Goal: Transaction & Acquisition: Purchase product/service

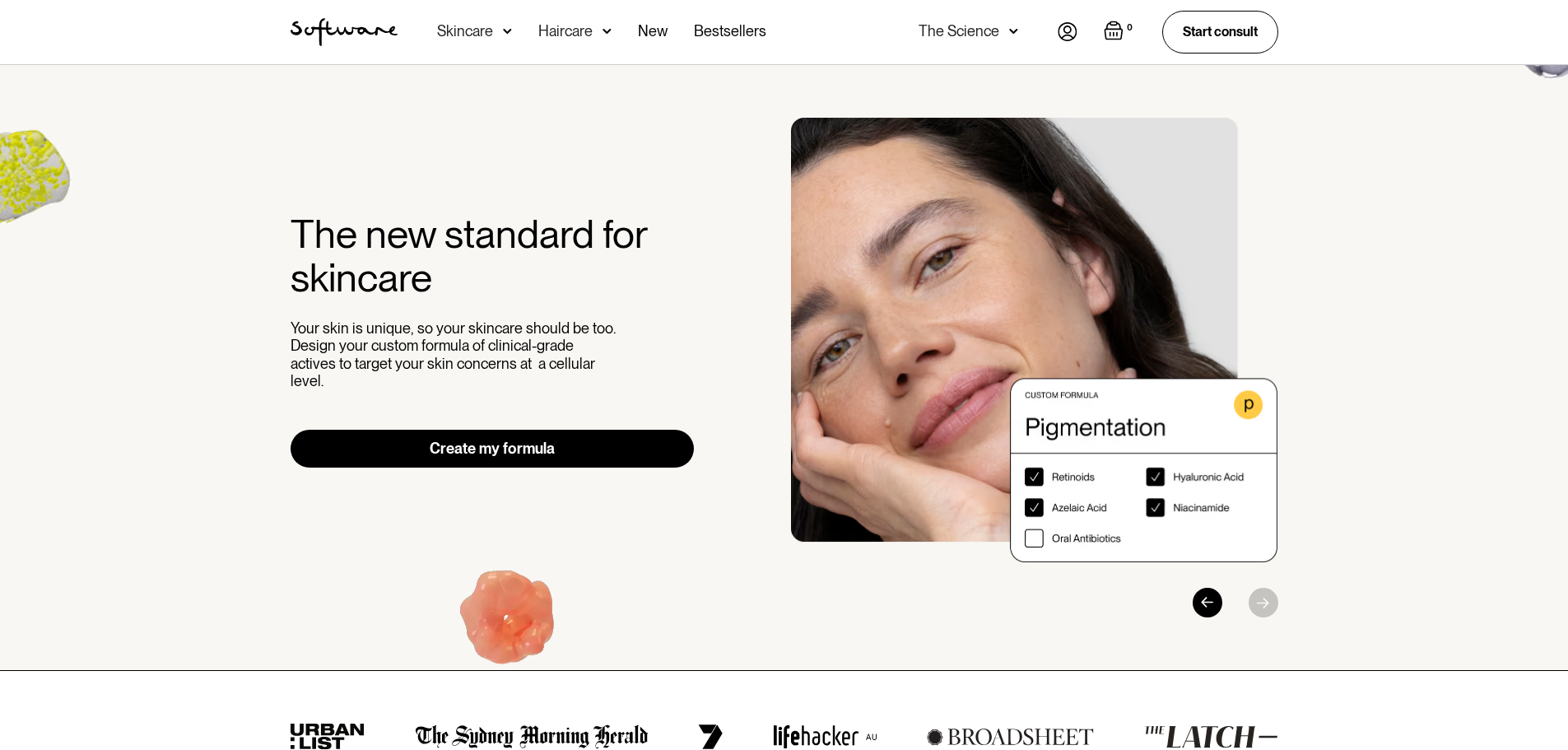
click at [567, 28] on div "Haircare" at bounding box center [565, 30] width 54 height 16
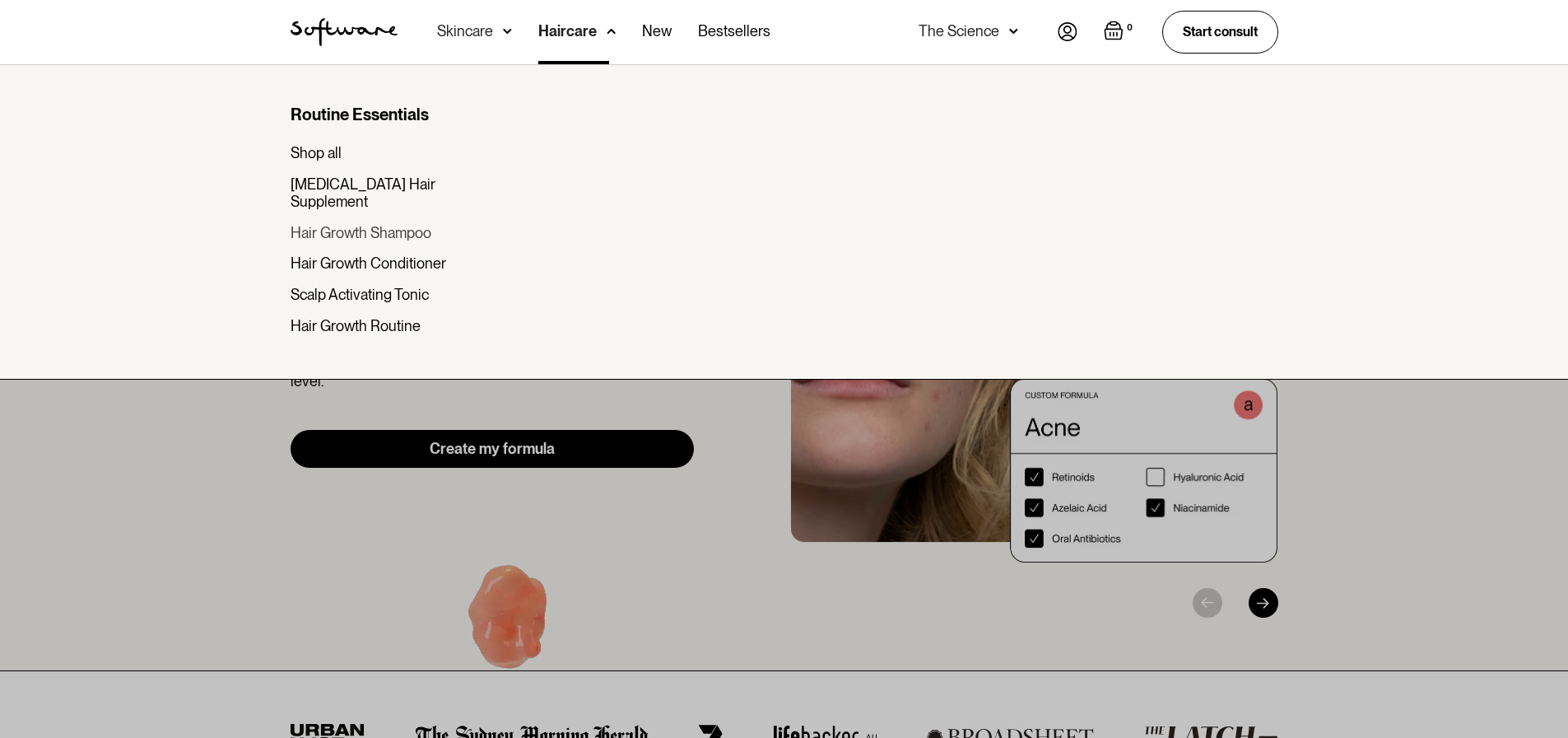
click at [421, 224] on div "Hair Growth Shampoo" at bounding box center [361, 232] width 141 height 18
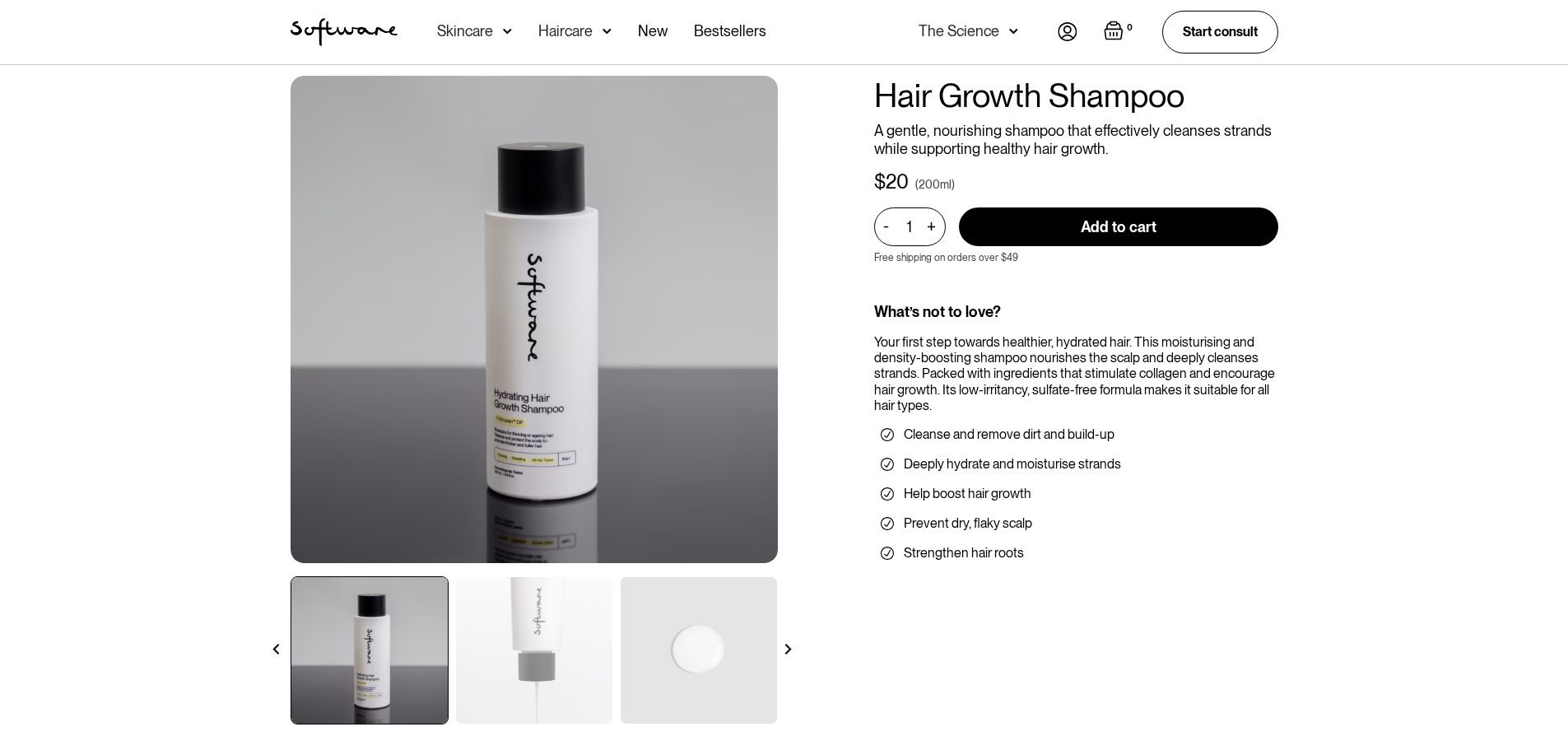
scroll to position [82, 0]
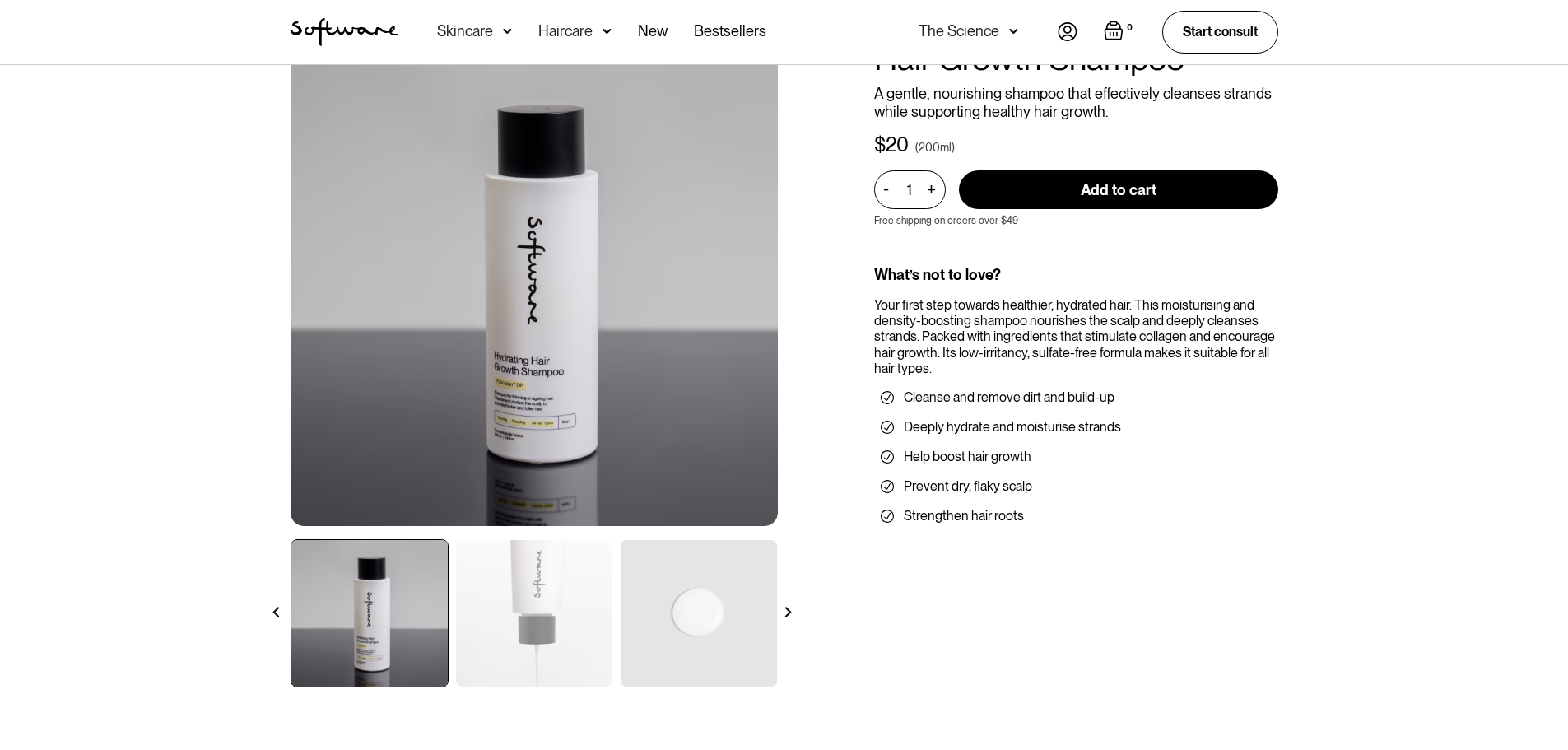
click at [554, 613] on img at bounding box center [534, 613] width 156 height 147
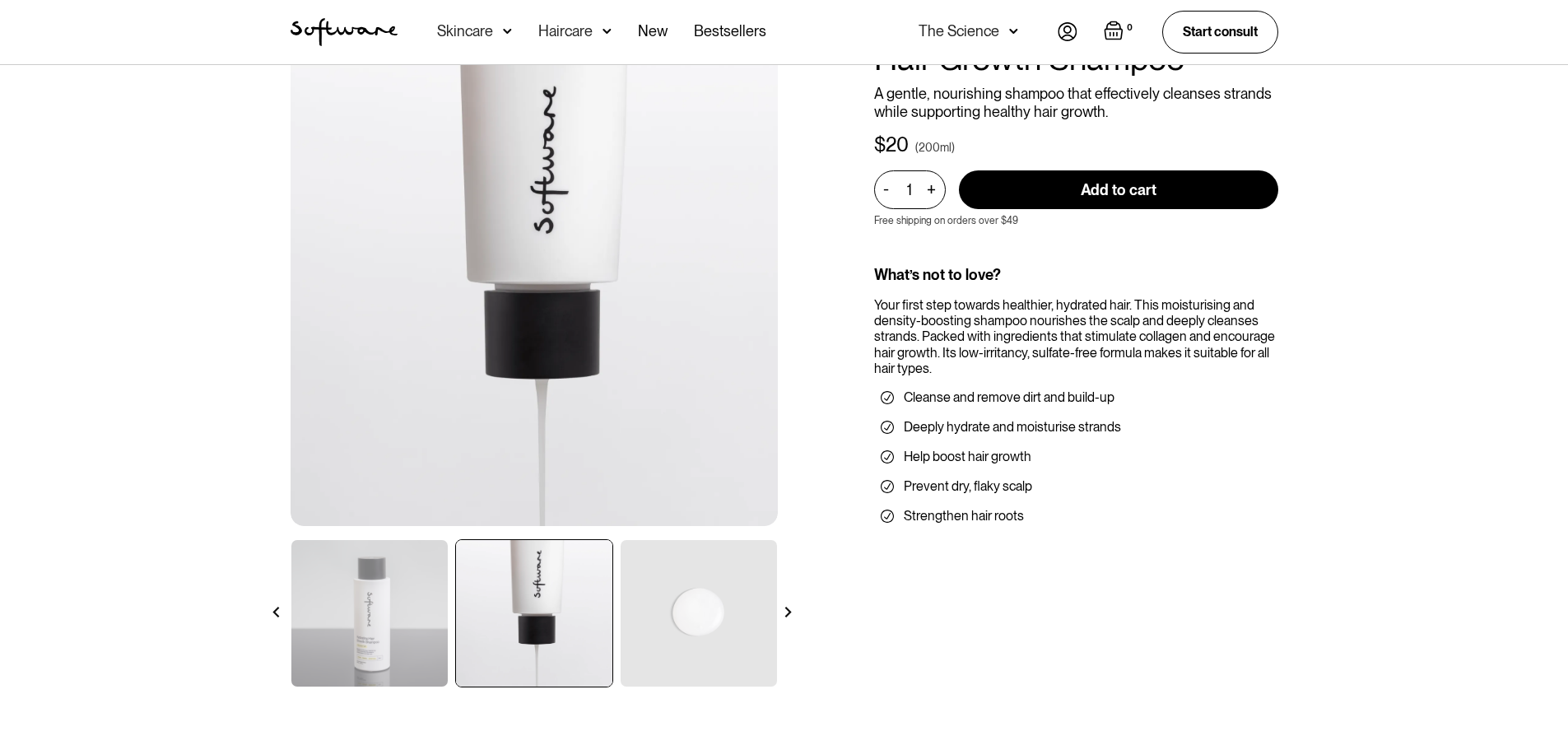
click at [753, 605] on img at bounding box center [699, 613] width 156 height 147
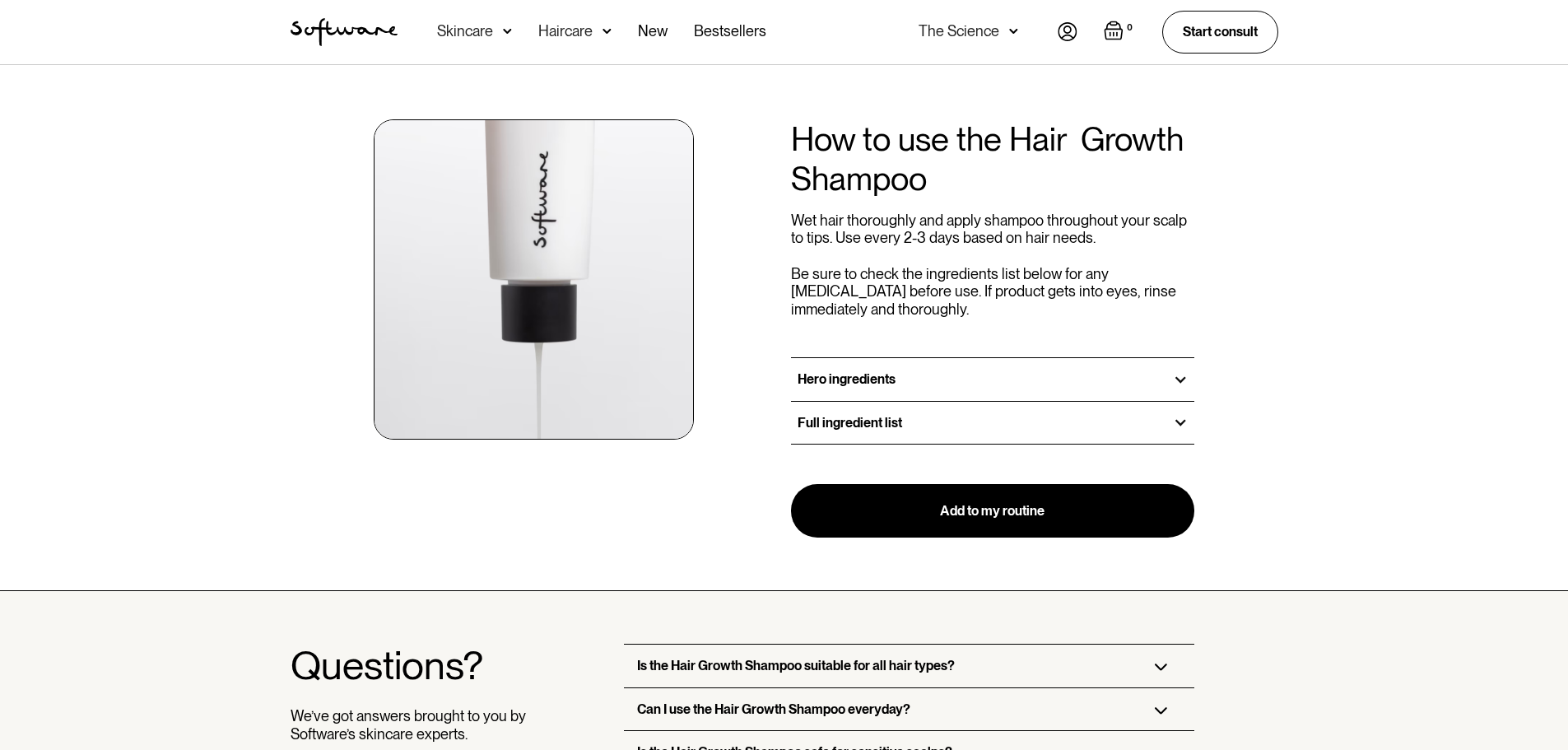
scroll to position [1646, 0]
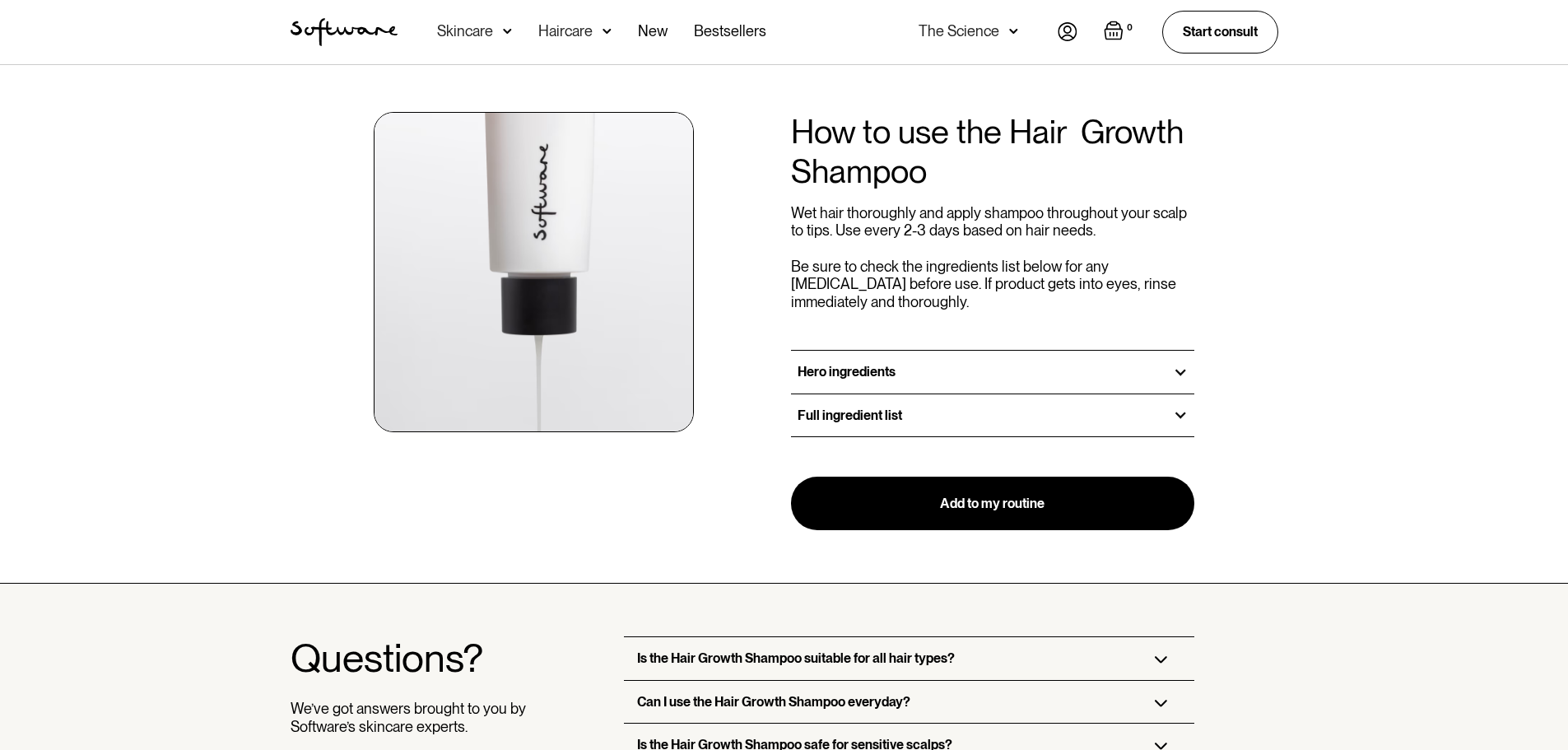
click at [1152, 372] on div "Hero ingredients" at bounding box center [993, 371] width 405 height 42
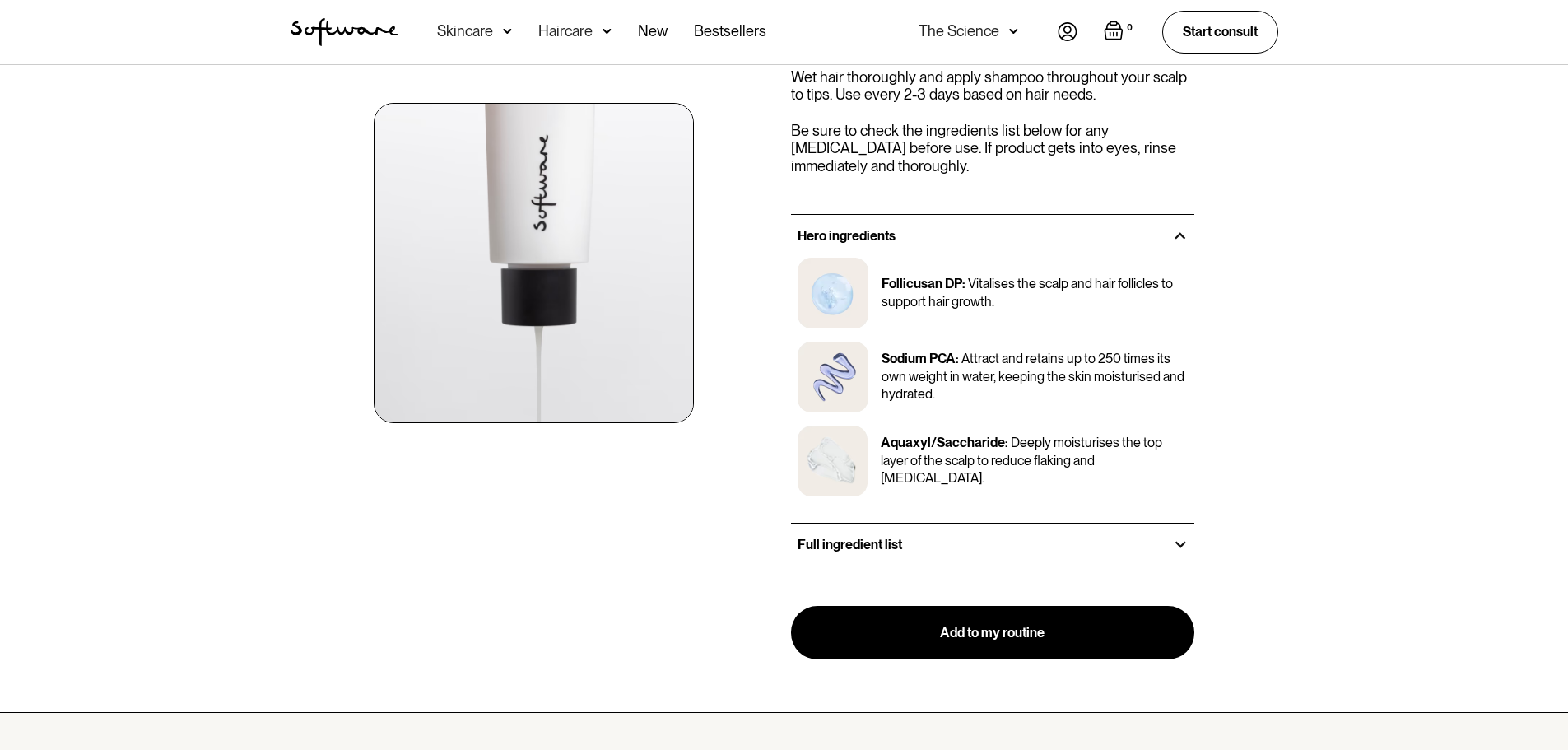
scroll to position [1810, 0]
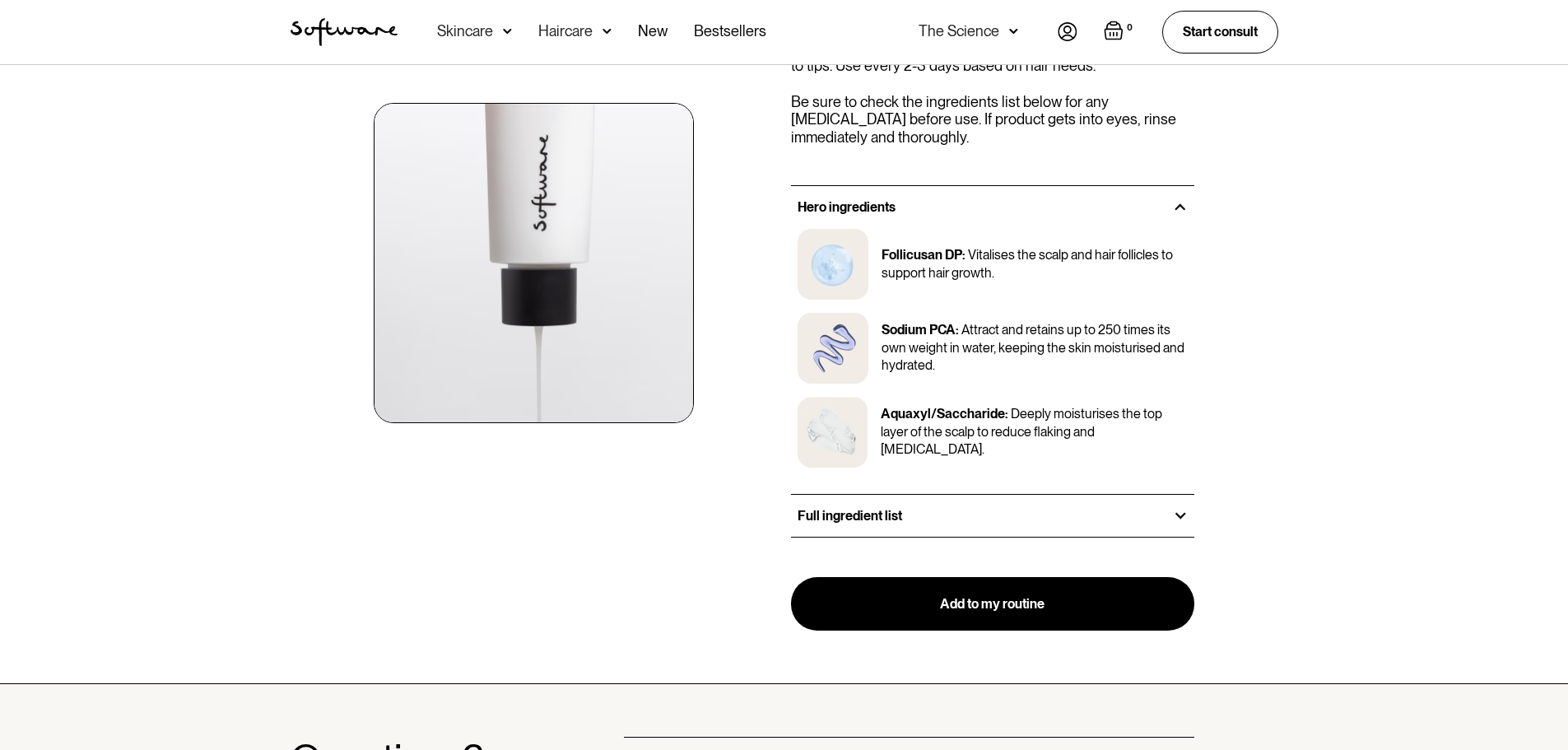
click at [1181, 531] on div "Full ingredient list" at bounding box center [993, 516] width 405 height 42
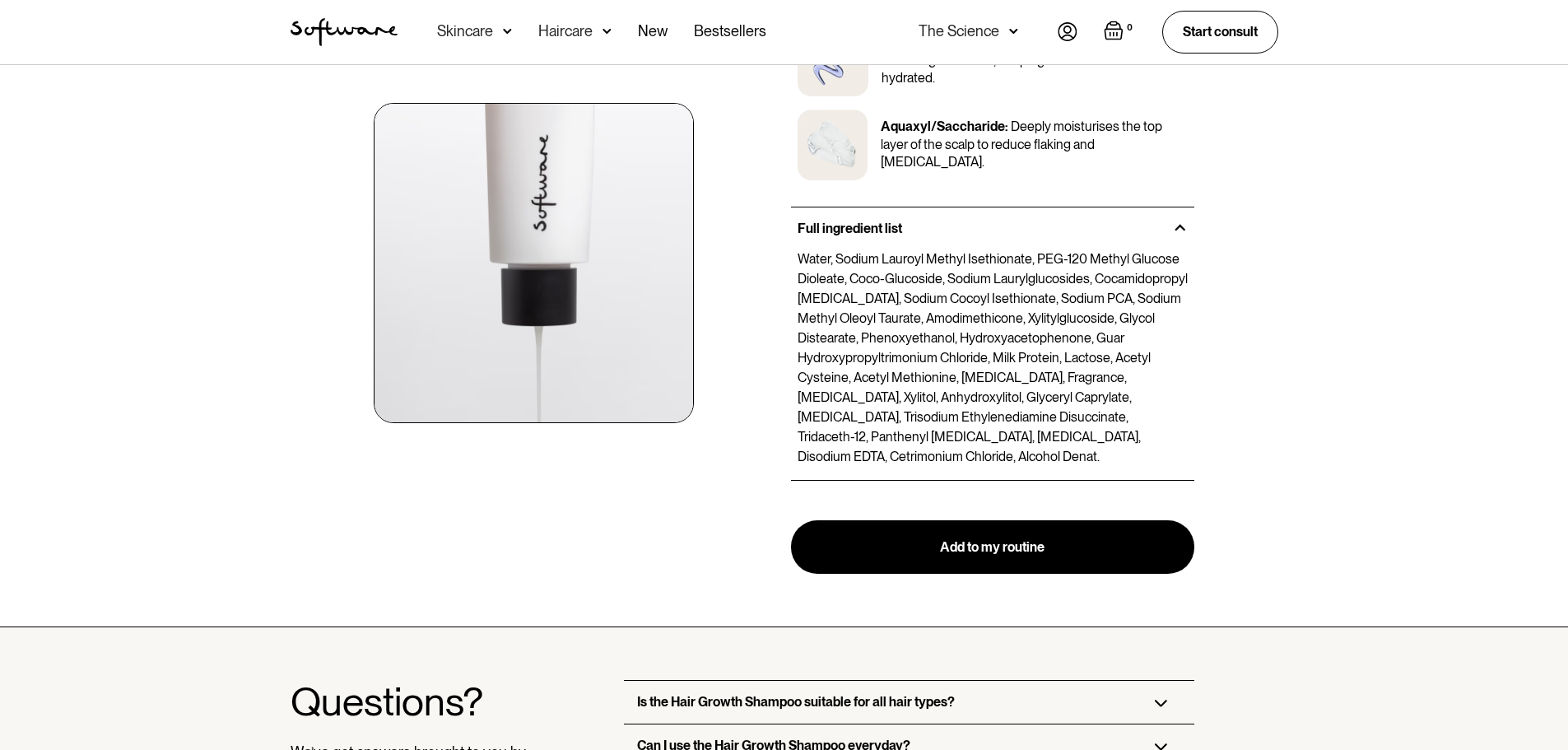
scroll to position [2386, 0]
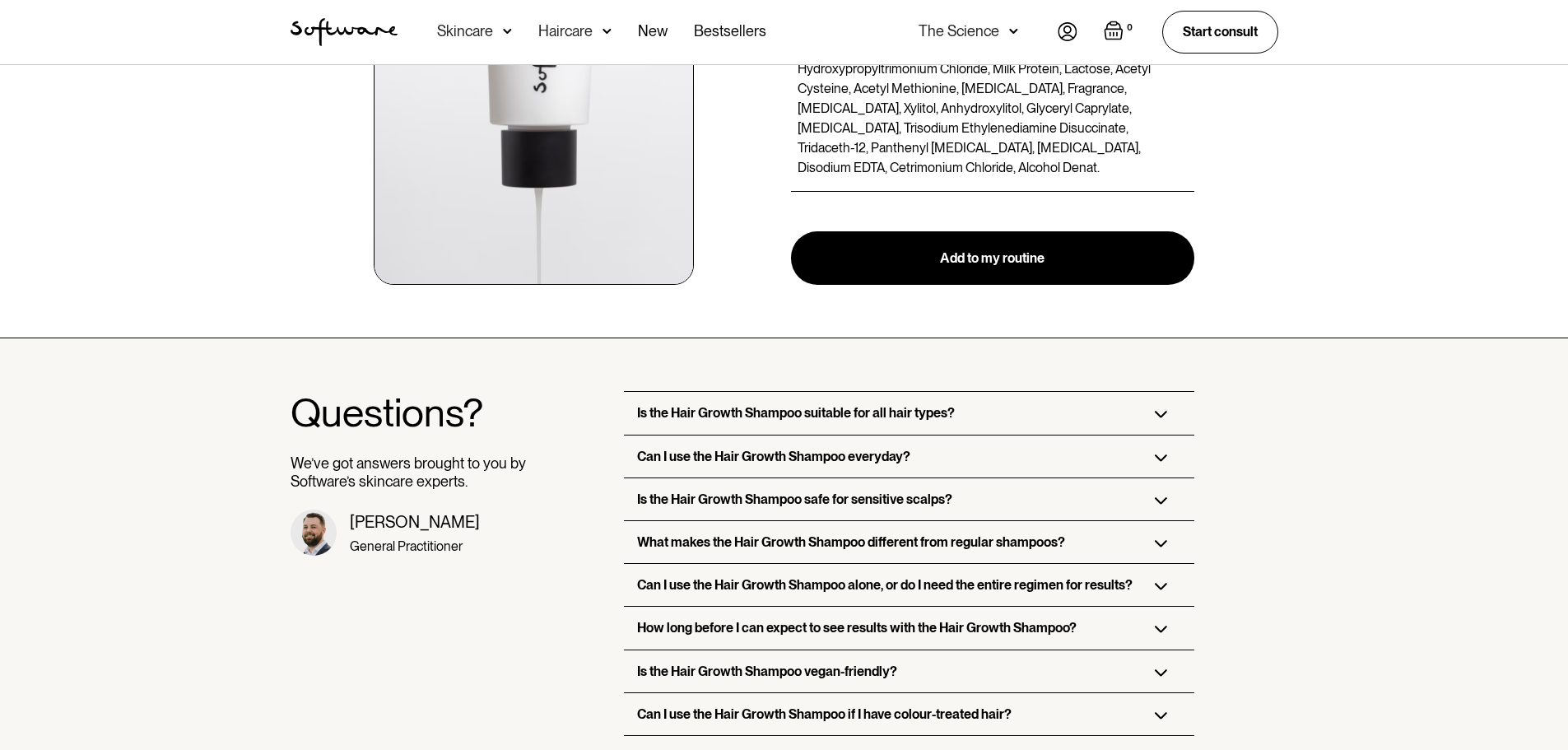
click at [1172, 443] on div "Can I use the Hair Growth Shampoo everyday?" at bounding box center [908, 456] width 570 height 42
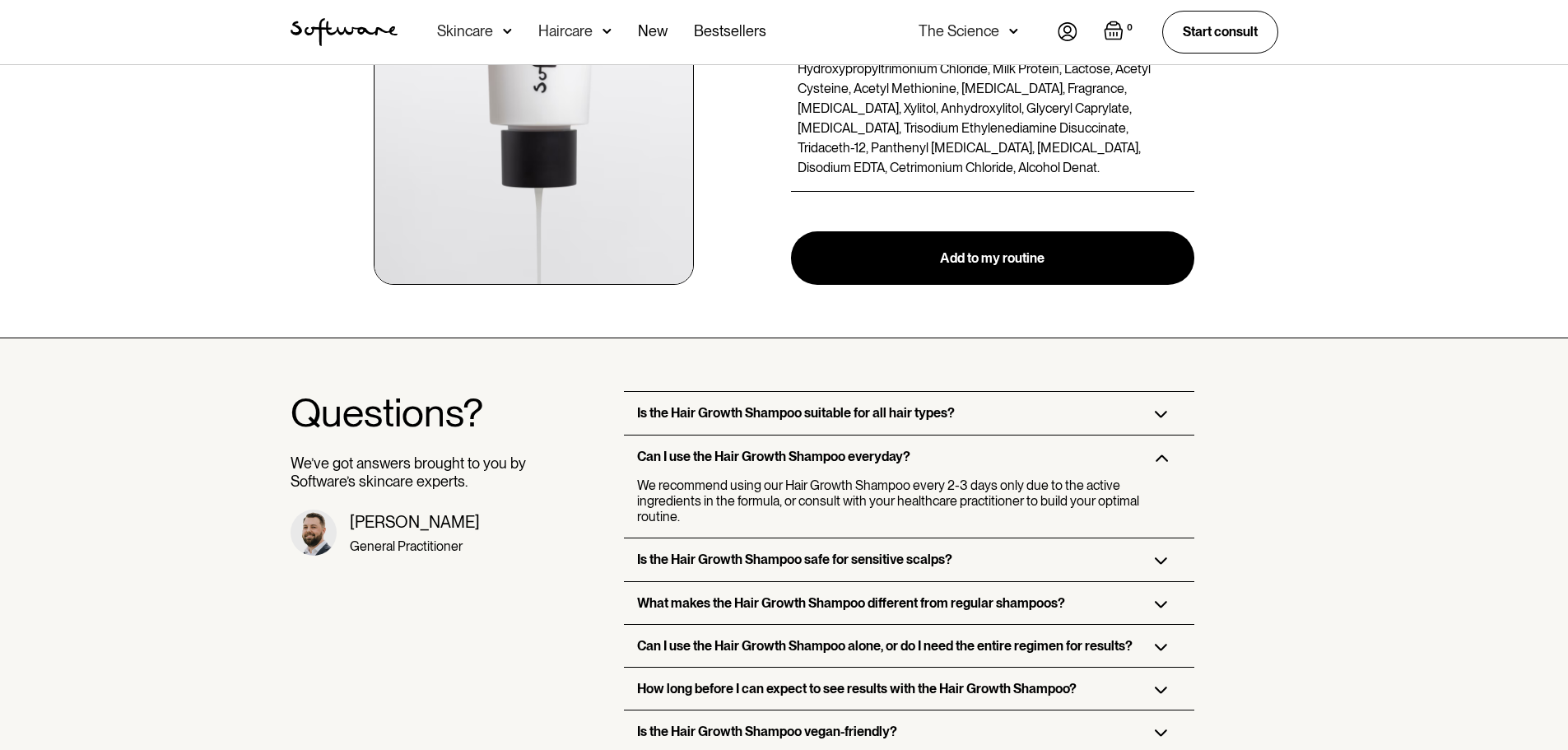
click at [1155, 538] on div "Is the Hair Growth Shampoo safe for sensitive scalps?" at bounding box center [908, 559] width 570 height 42
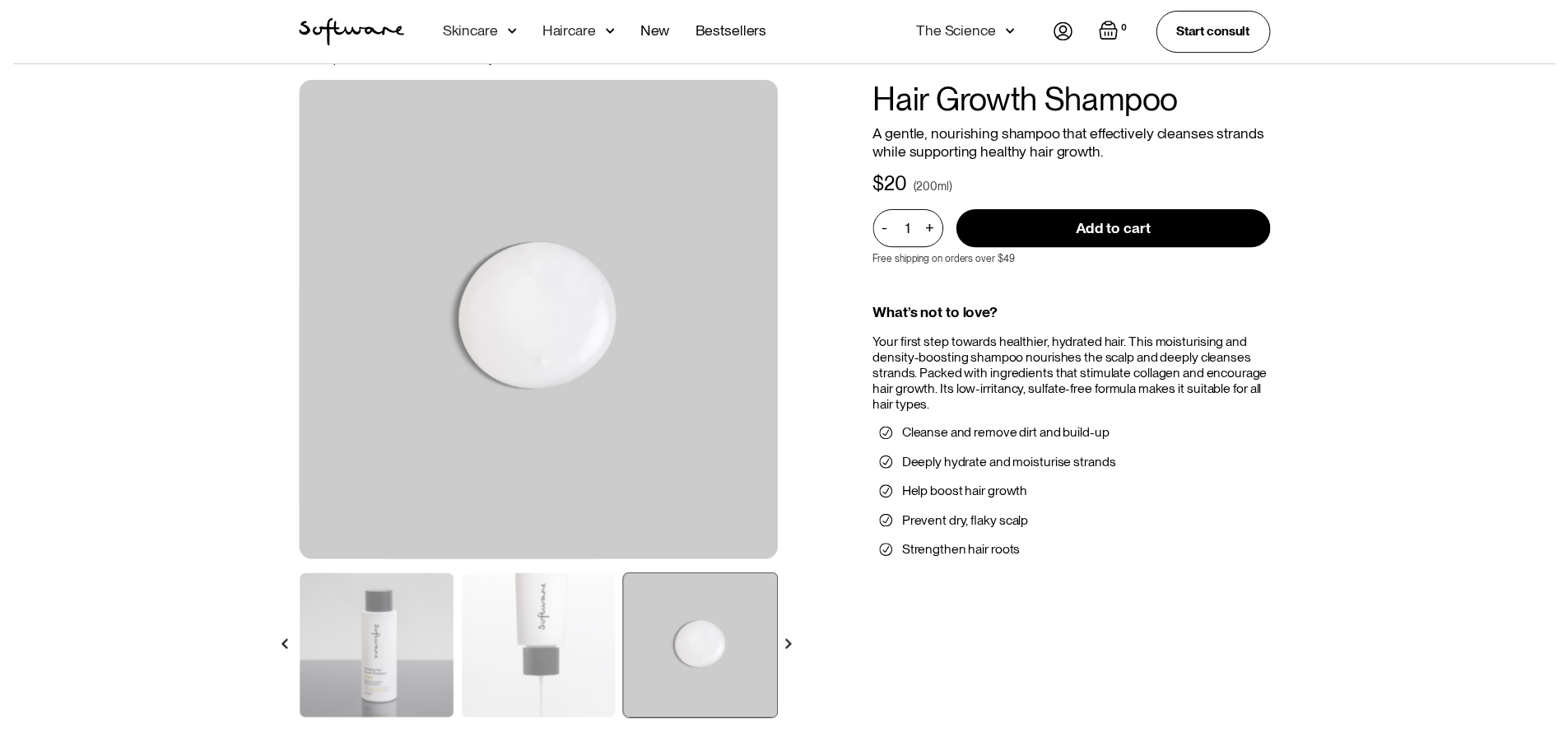
scroll to position [0, 0]
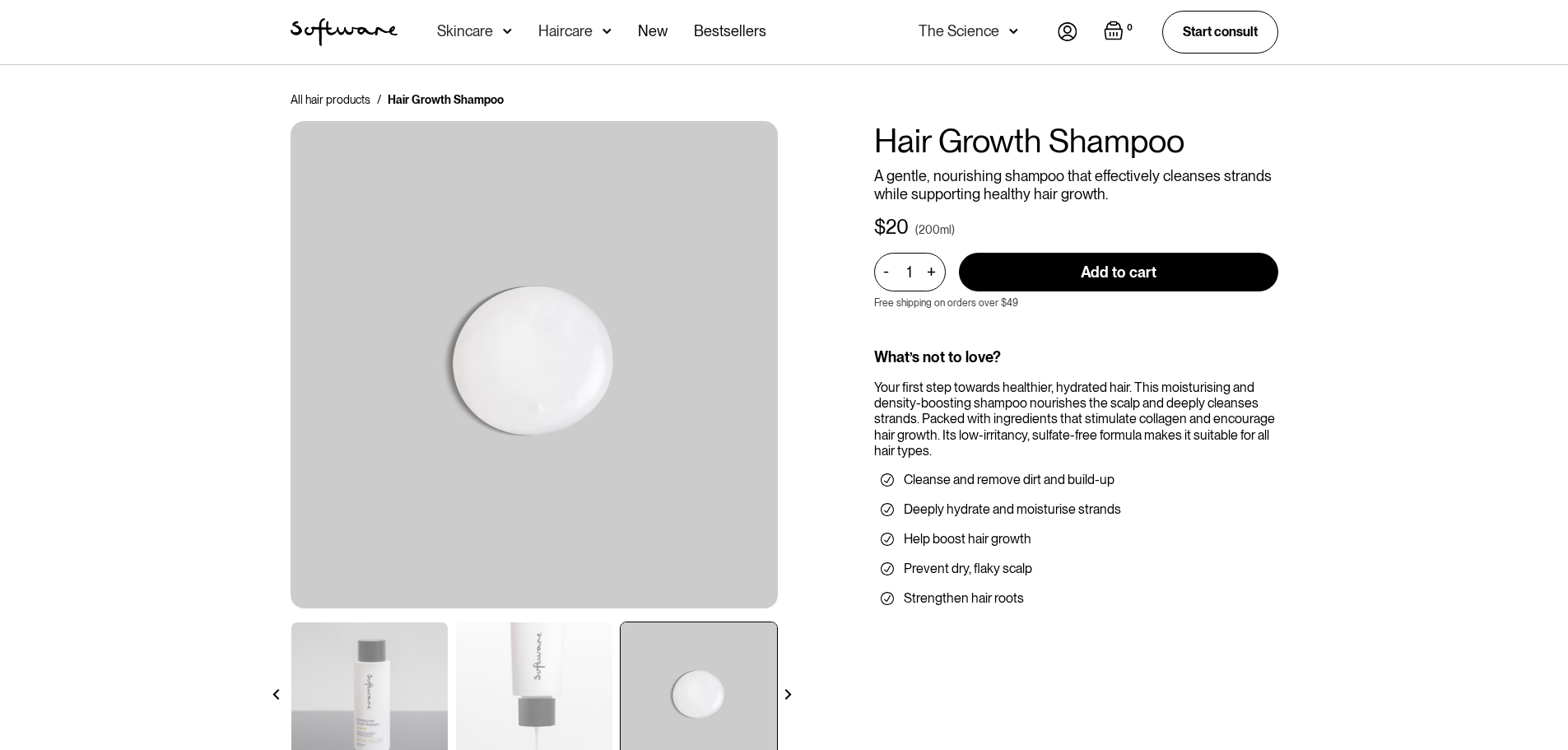
click at [587, 33] on div "Haircare" at bounding box center [565, 30] width 54 height 16
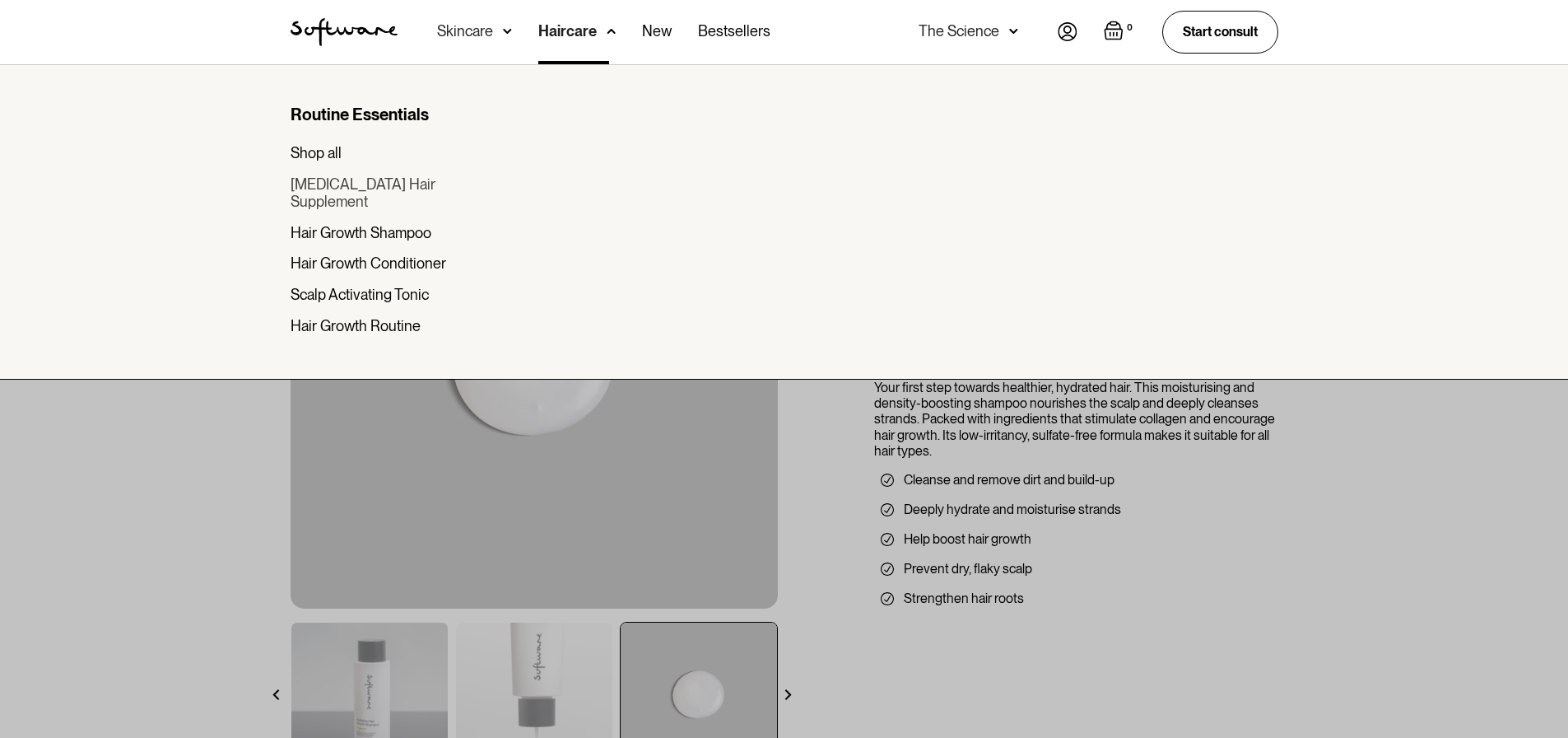
click at [435, 180] on div "[MEDICAL_DATA] Hair Supplement" at bounding box center [394, 192] width 208 height 35
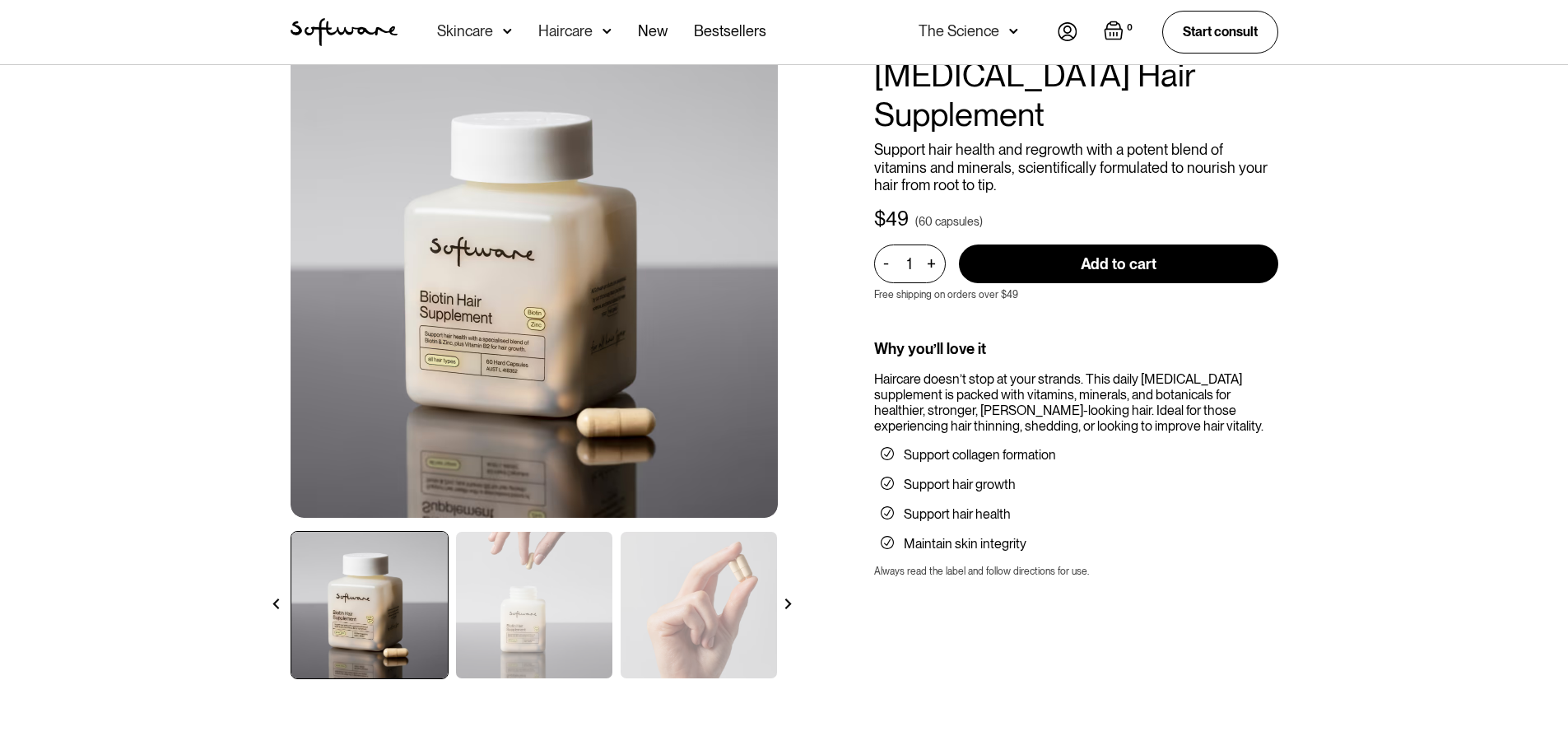
scroll to position [247, 0]
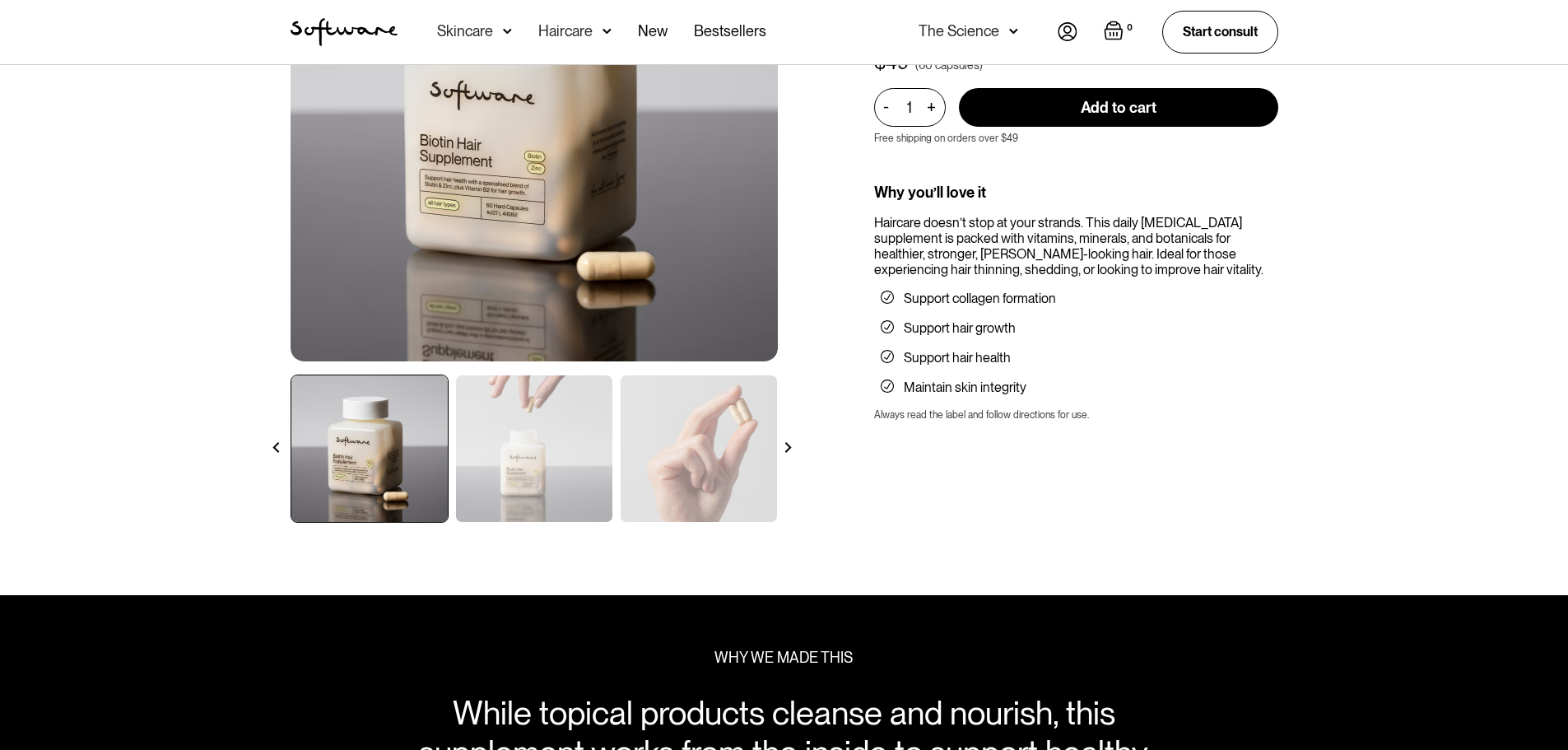
click at [789, 446] on img at bounding box center [787, 446] width 10 height 10
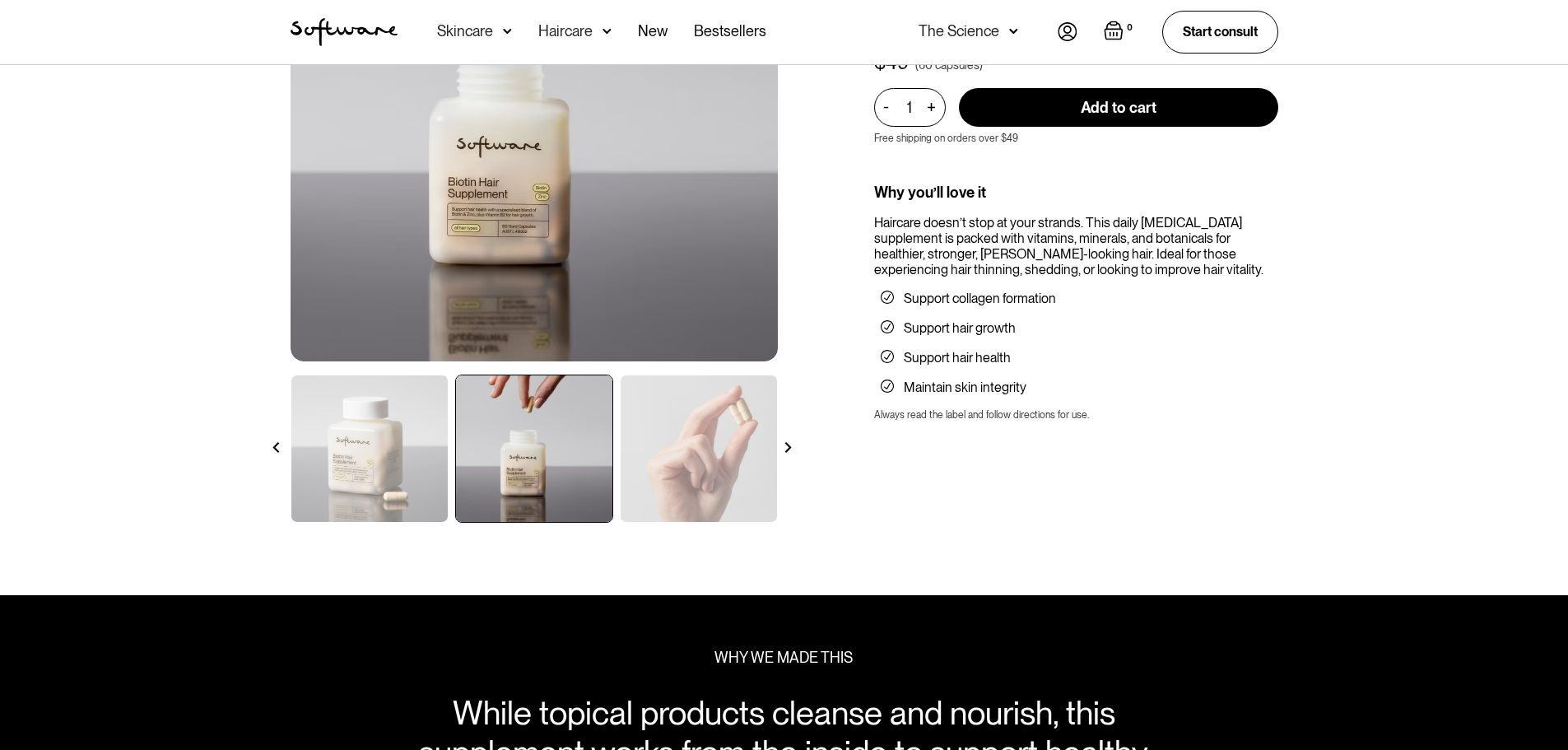
click at [784, 444] on img at bounding box center [787, 446] width 10 height 10
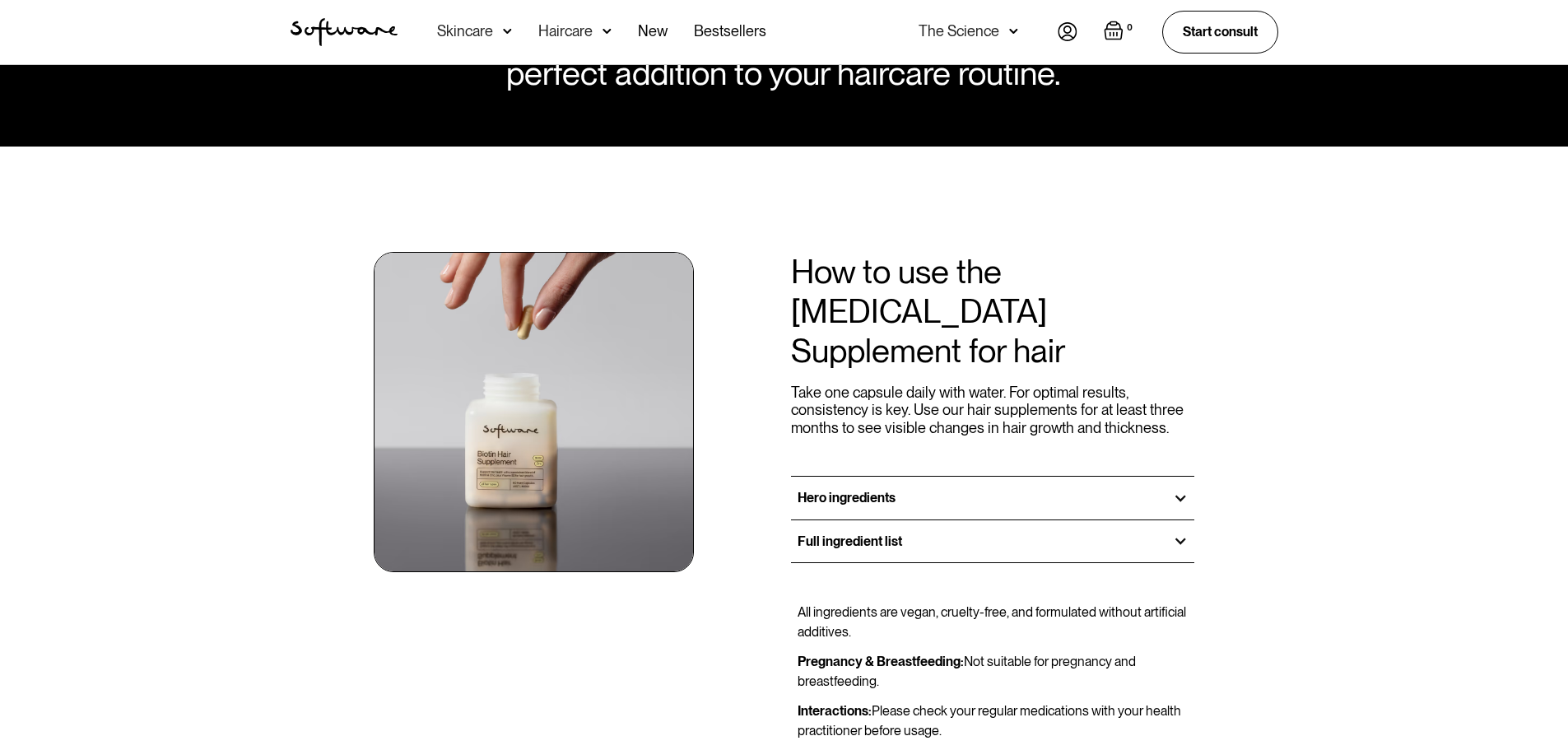
scroll to position [1070, 0]
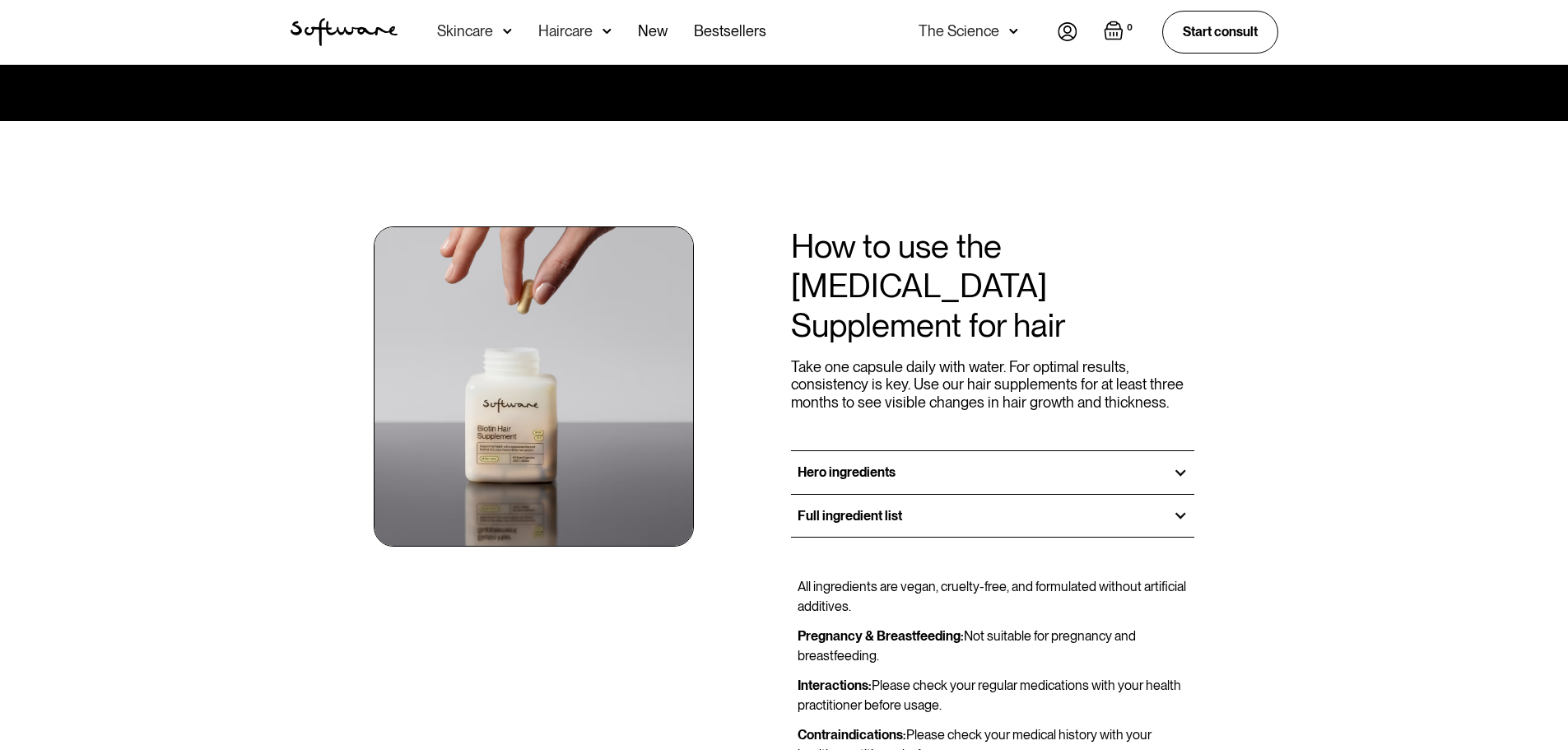
click at [1017, 451] on div "Hero ingredients" at bounding box center [993, 472] width 405 height 42
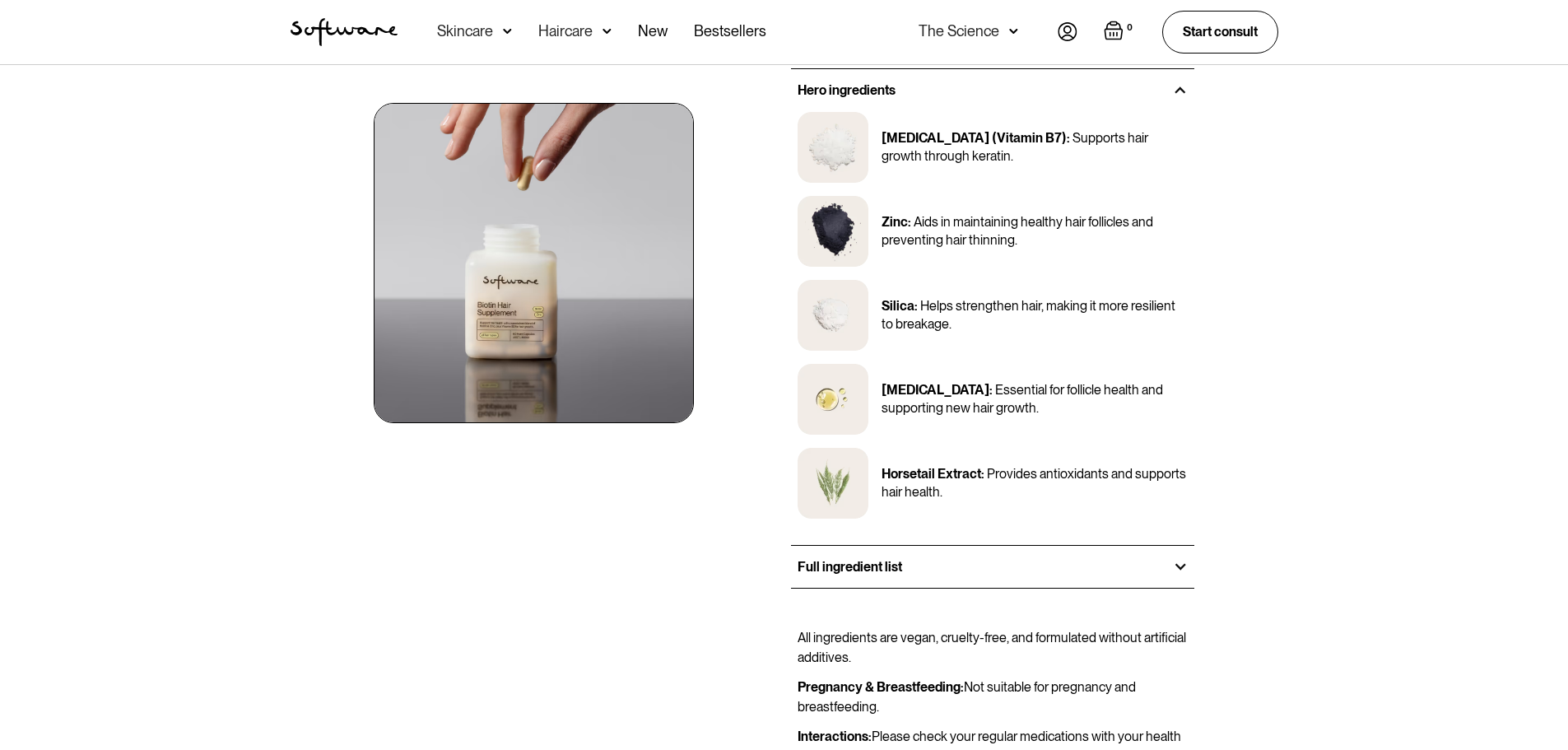
scroll to position [1481, 0]
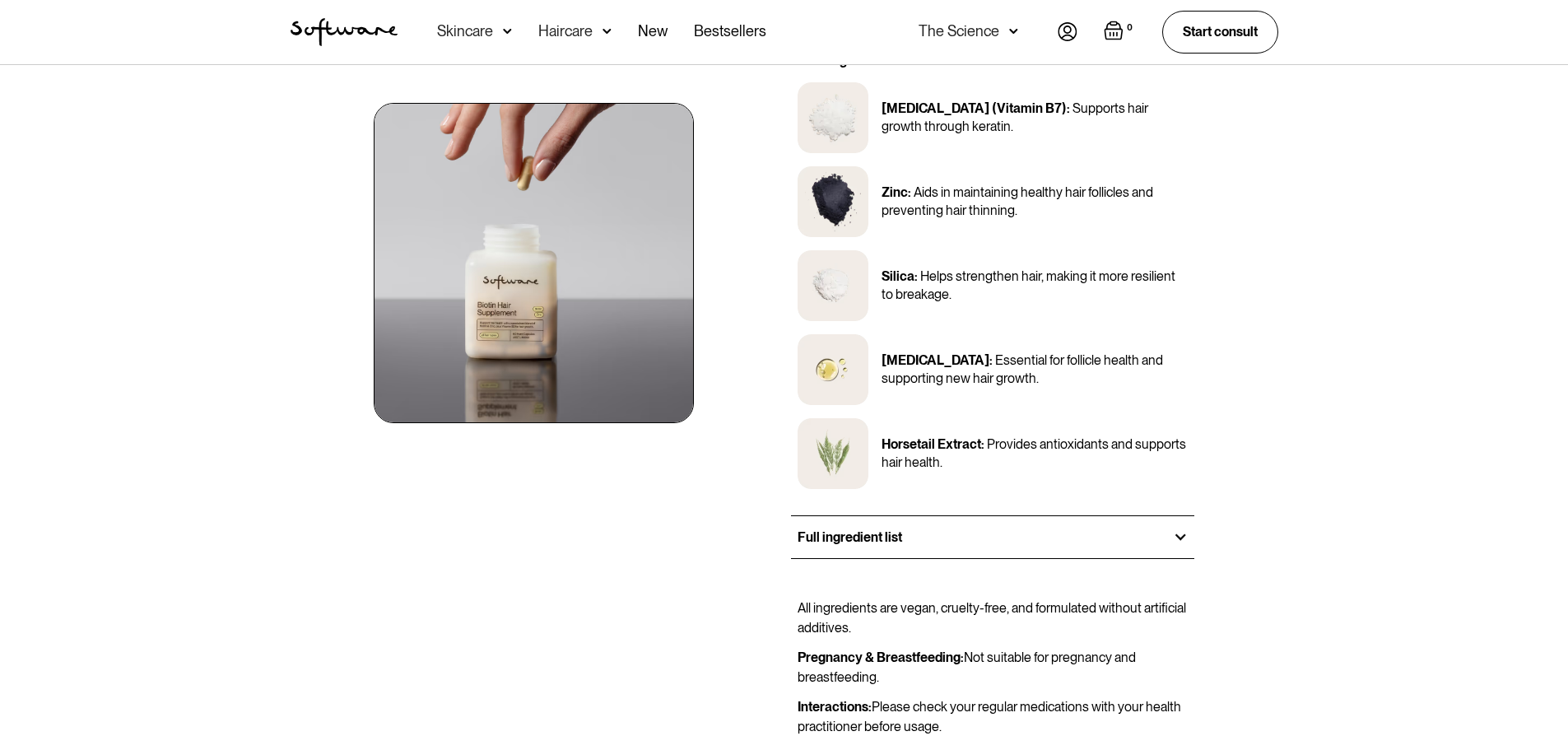
click at [1013, 516] on div "Full ingredient list" at bounding box center [993, 537] width 405 height 42
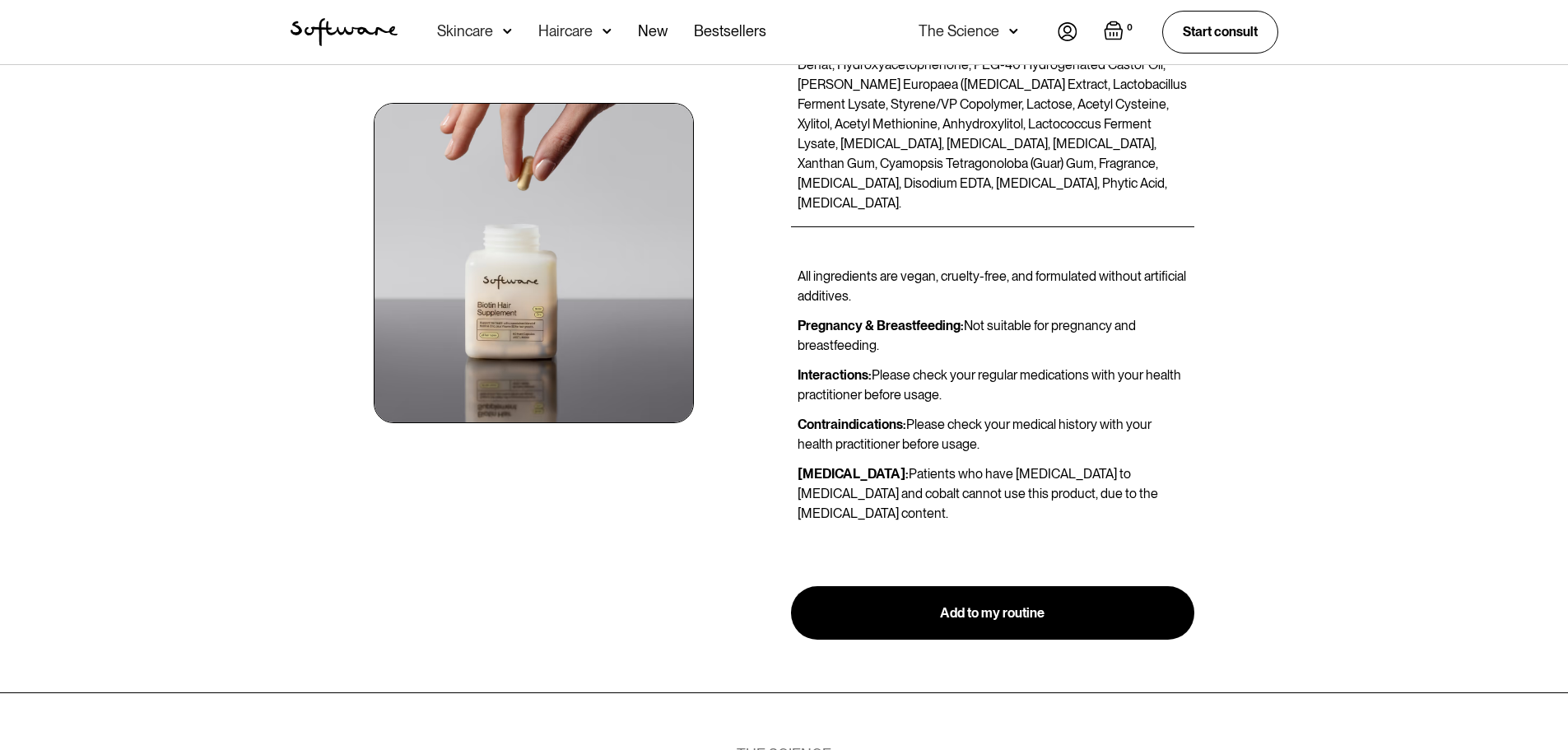
scroll to position [2058, 0]
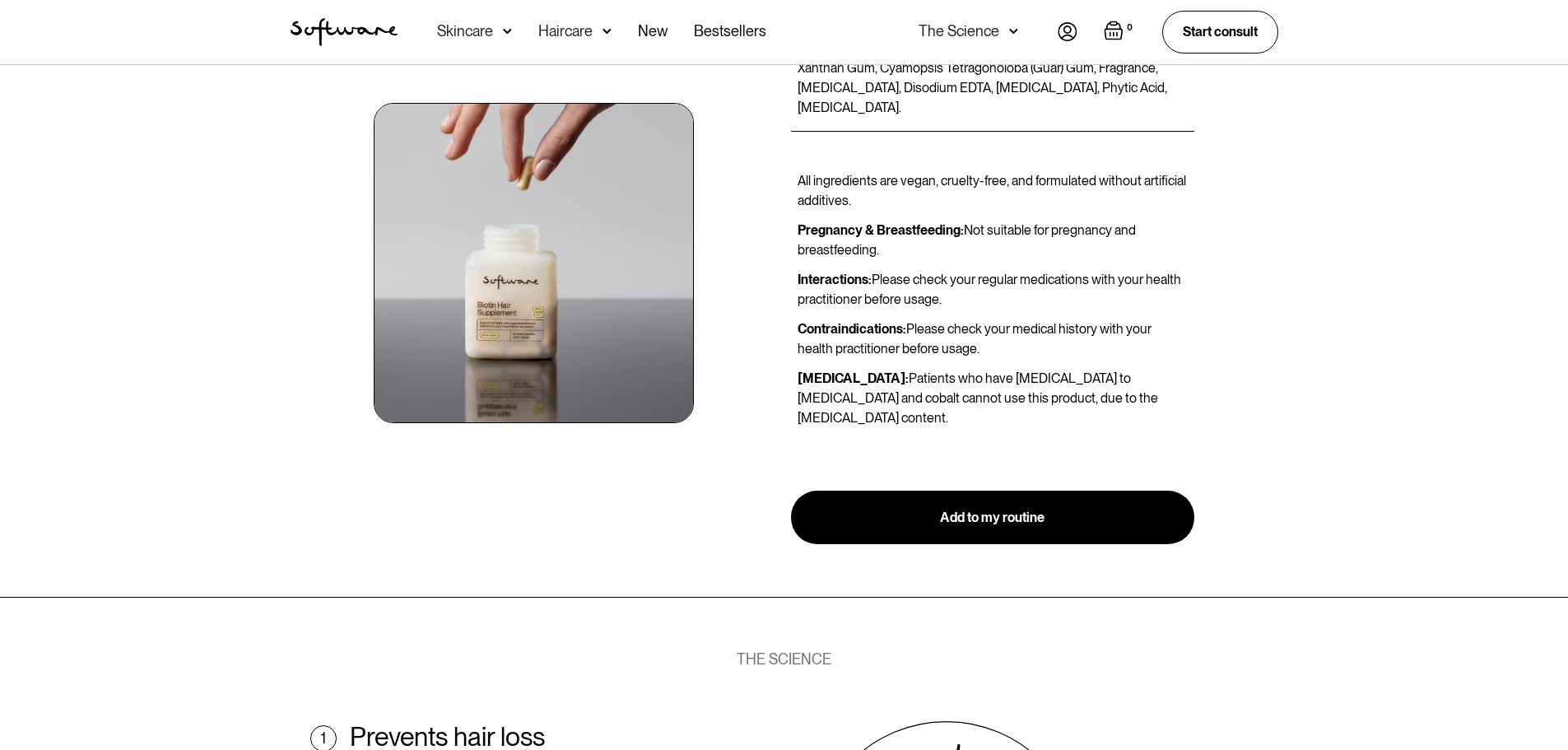
scroll to position [2221, 0]
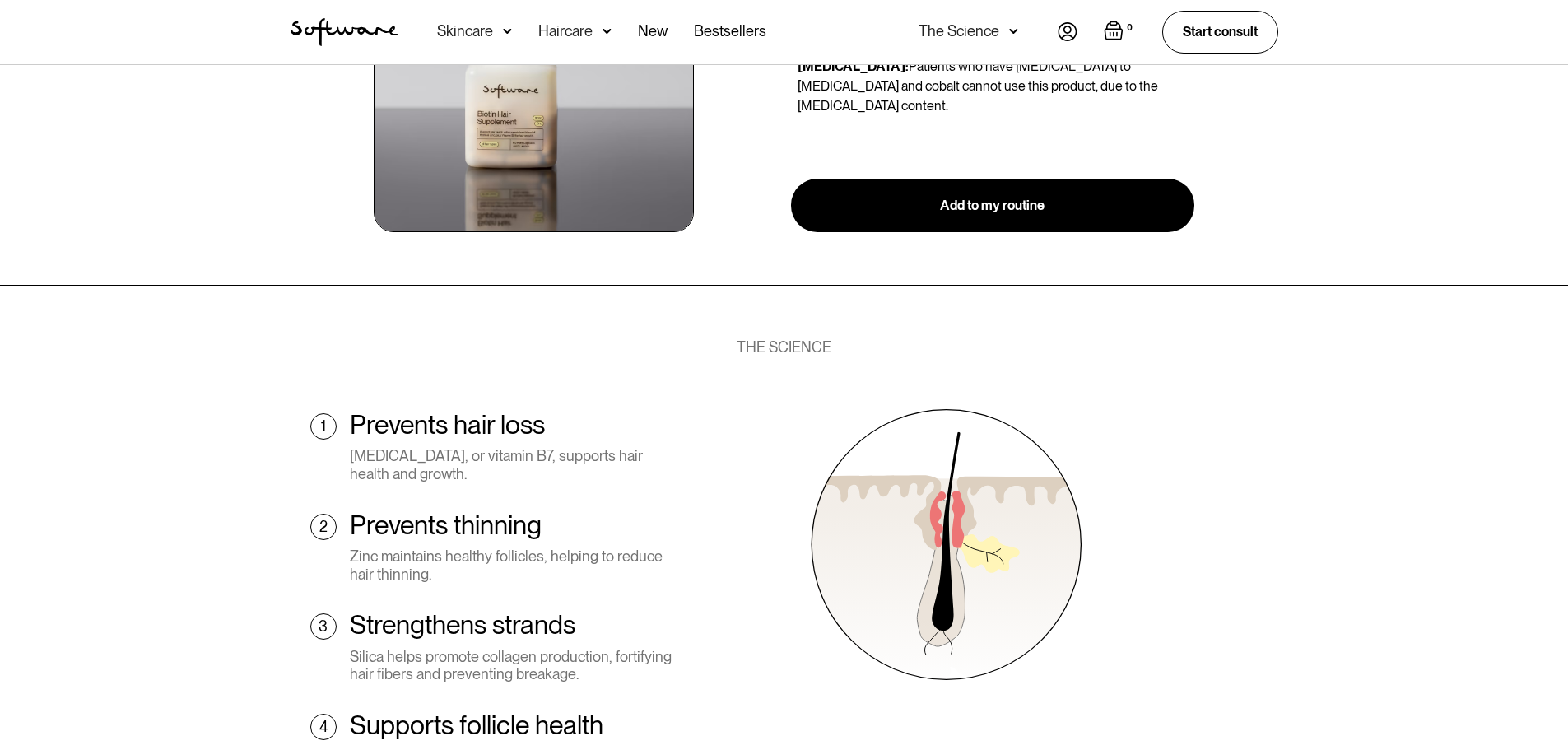
scroll to position [2469, 0]
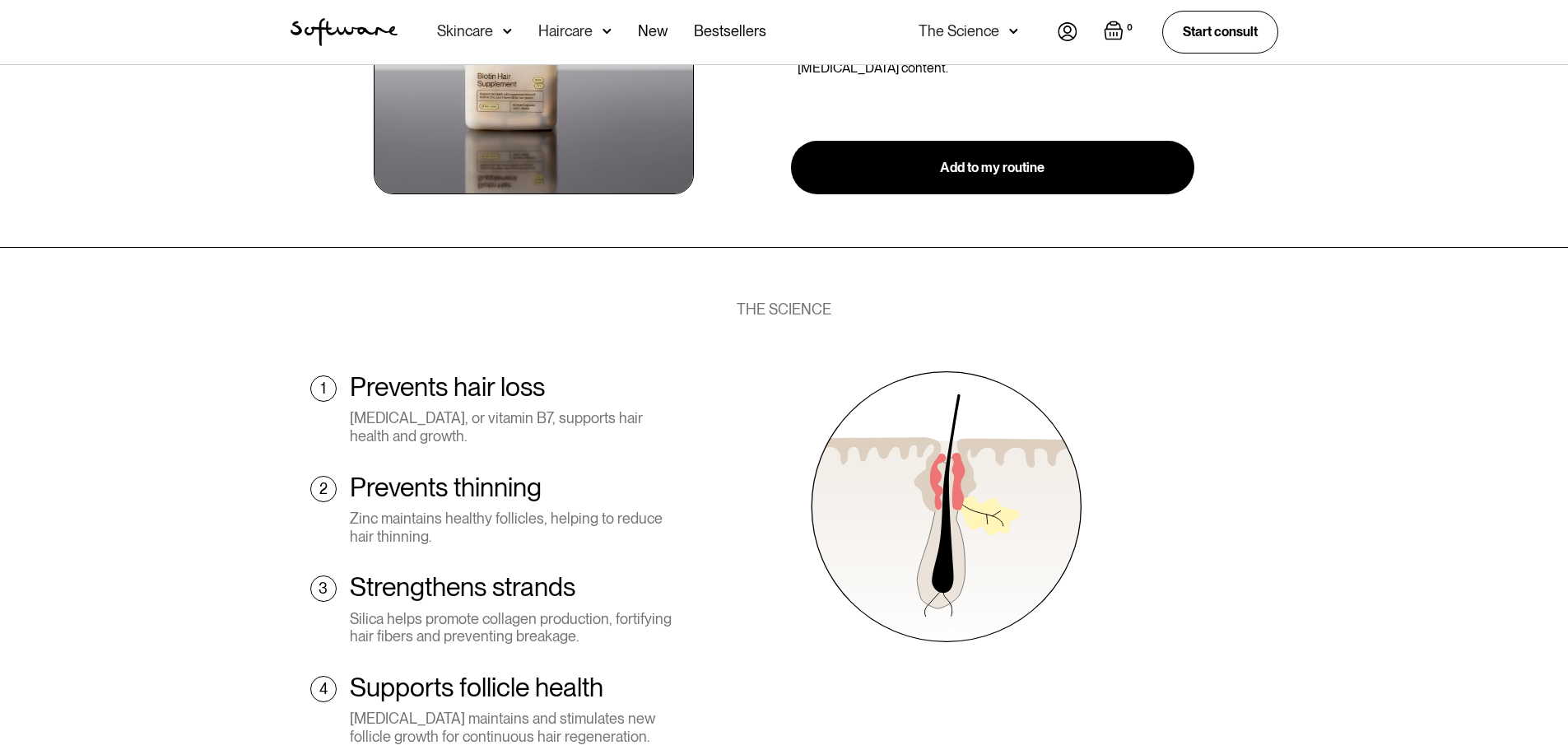
click at [1453, 431] on section "THE SCIENCE 1 Prevents hair loss Biotin, or vitamin B7, supports hair health an…" at bounding box center [784, 536] width 1568 height 577
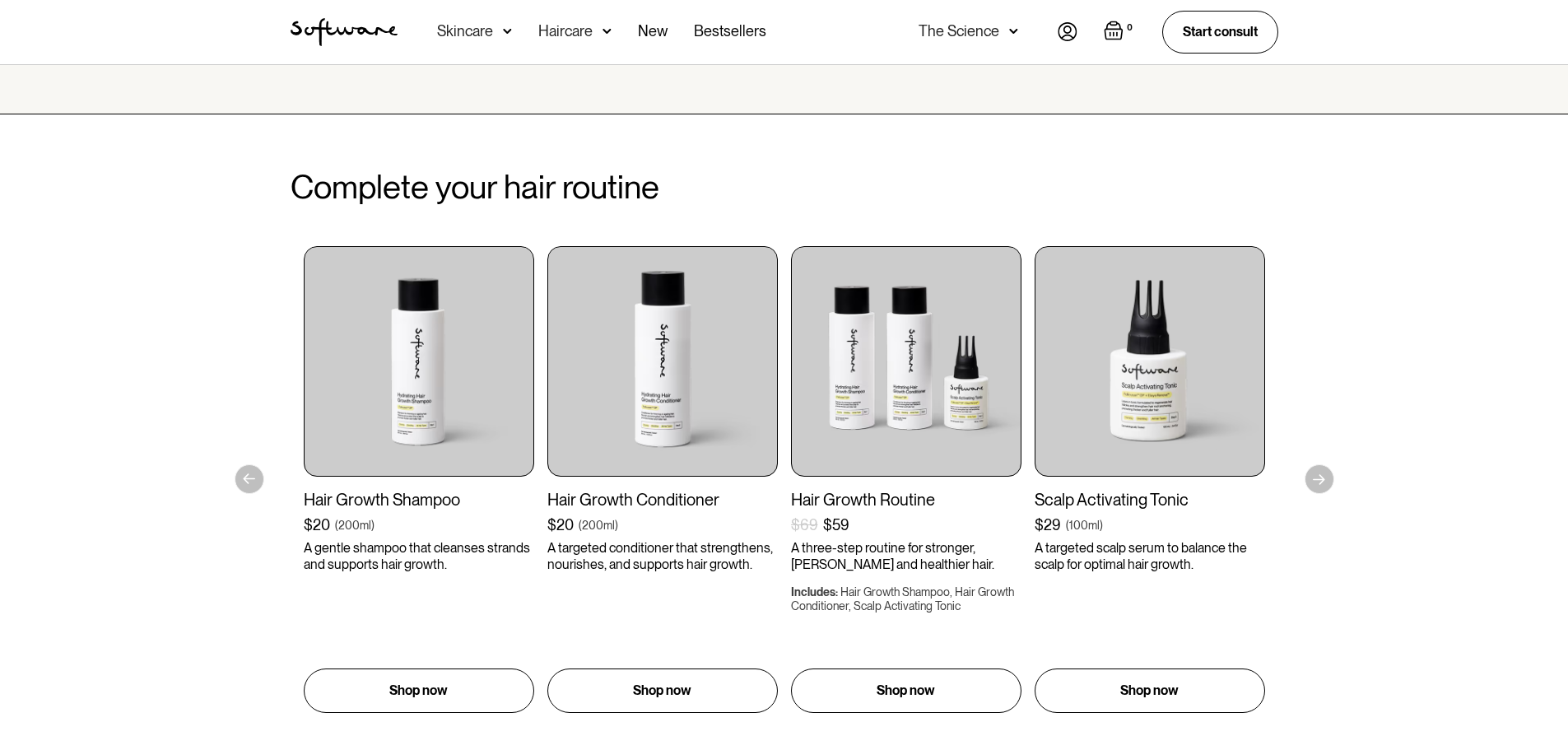
scroll to position [3785, 0]
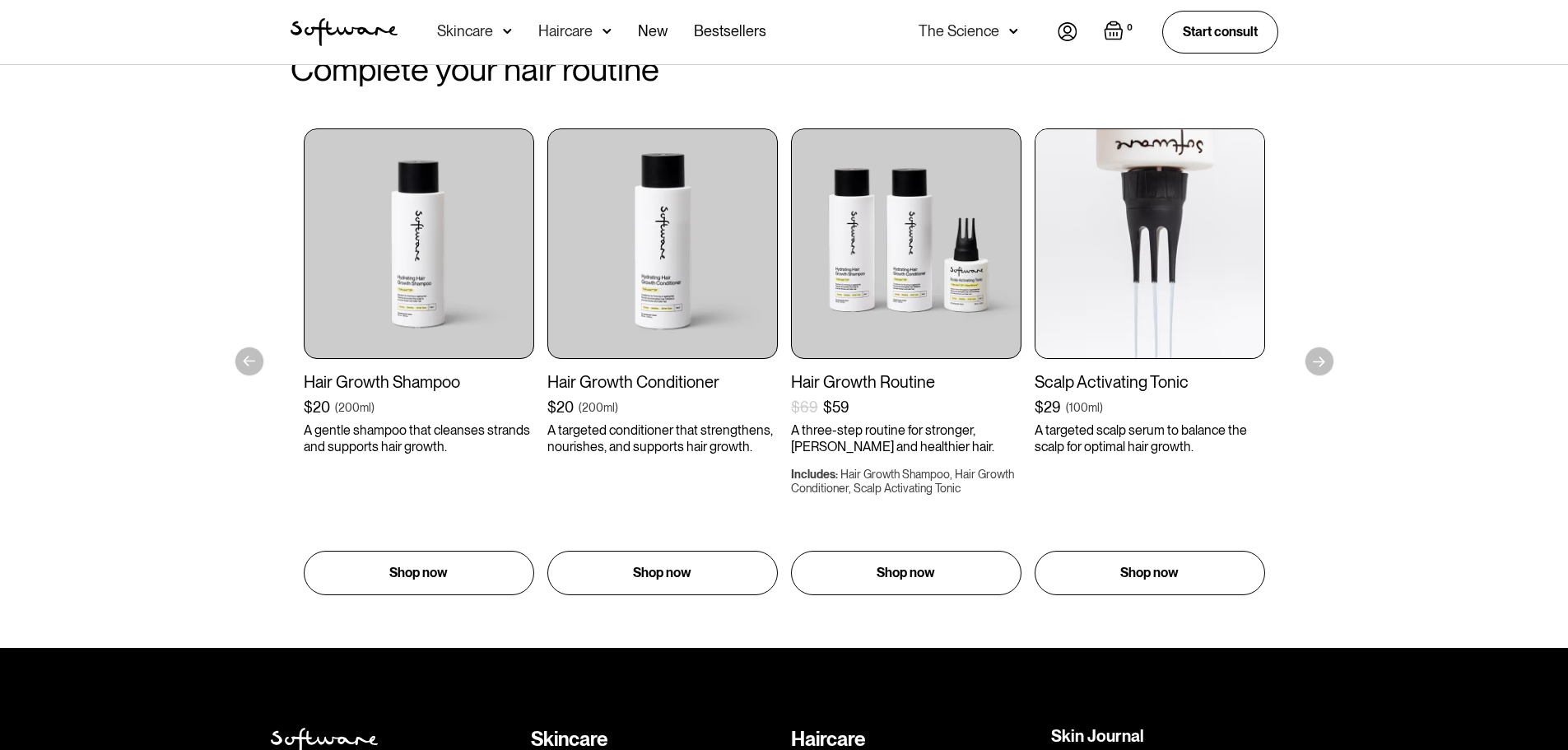
click at [1182, 372] on div "Scalp Activating Tonic" at bounding box center [1150, 382] width 230 height 20
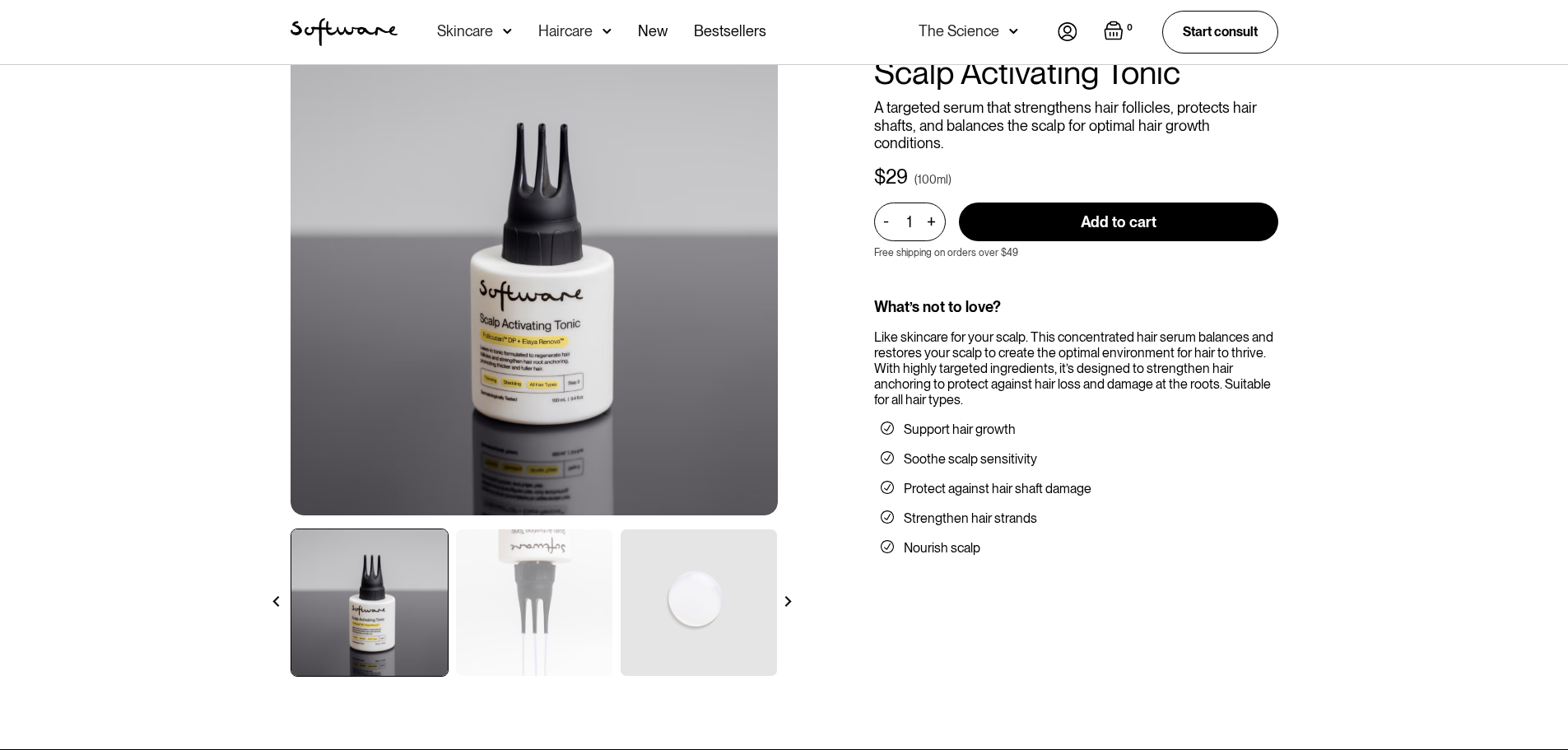
scroll to position [247, 0]
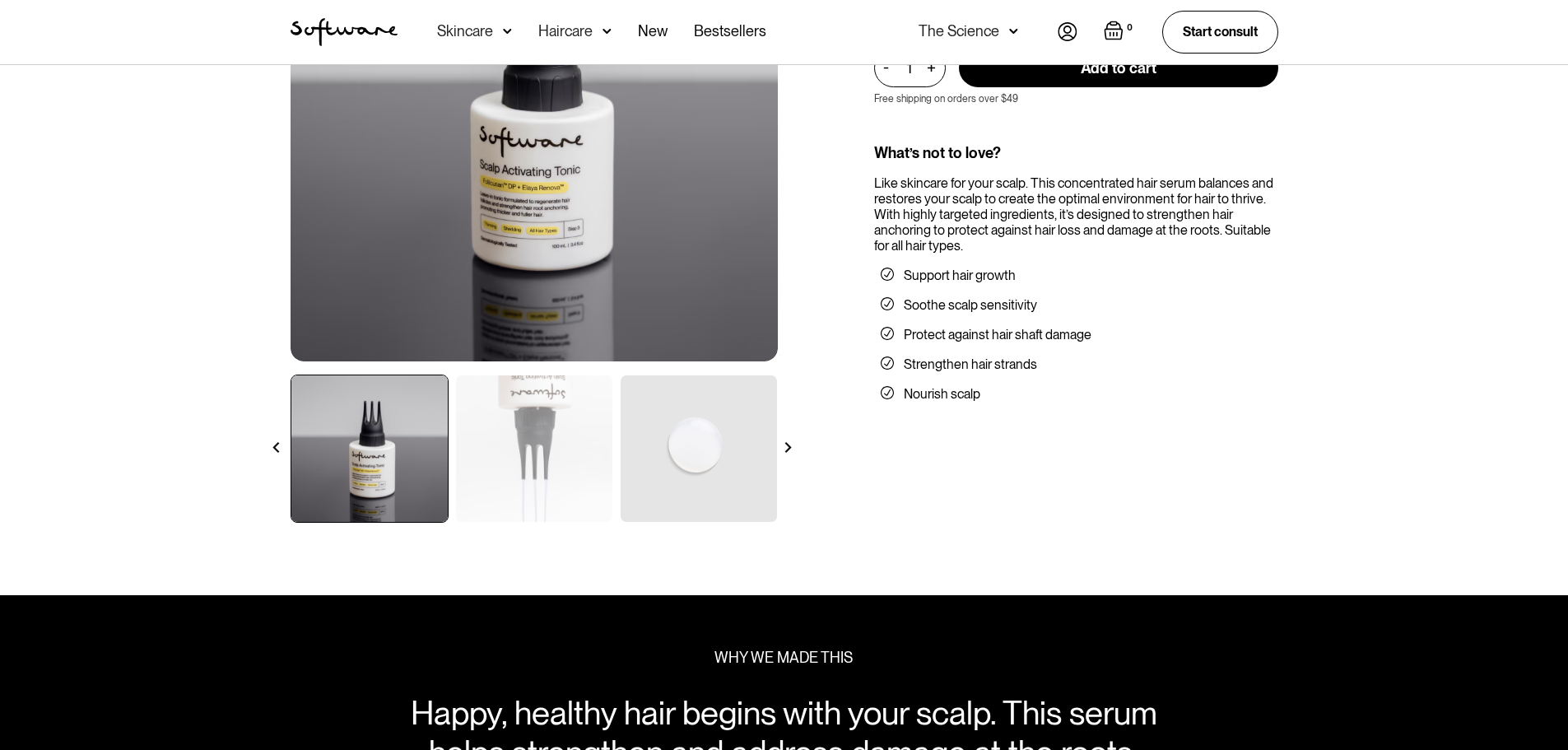
click at [776, 446] on div at bounding box center [788, 447] width 29 height 29
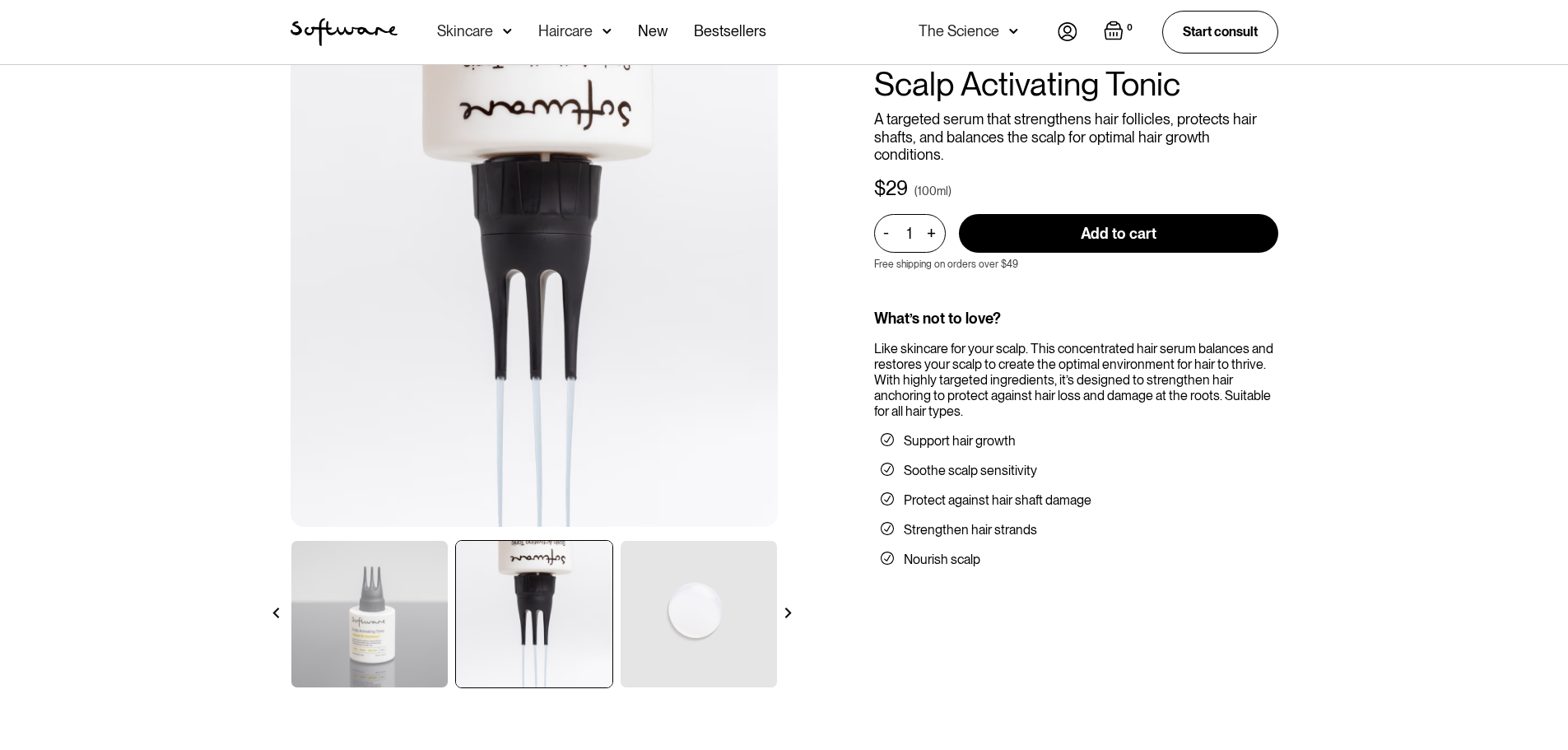
scroll to position [82, 0]
click at [792, 607] on div at bounding box center [788, 612] width 29 height 29
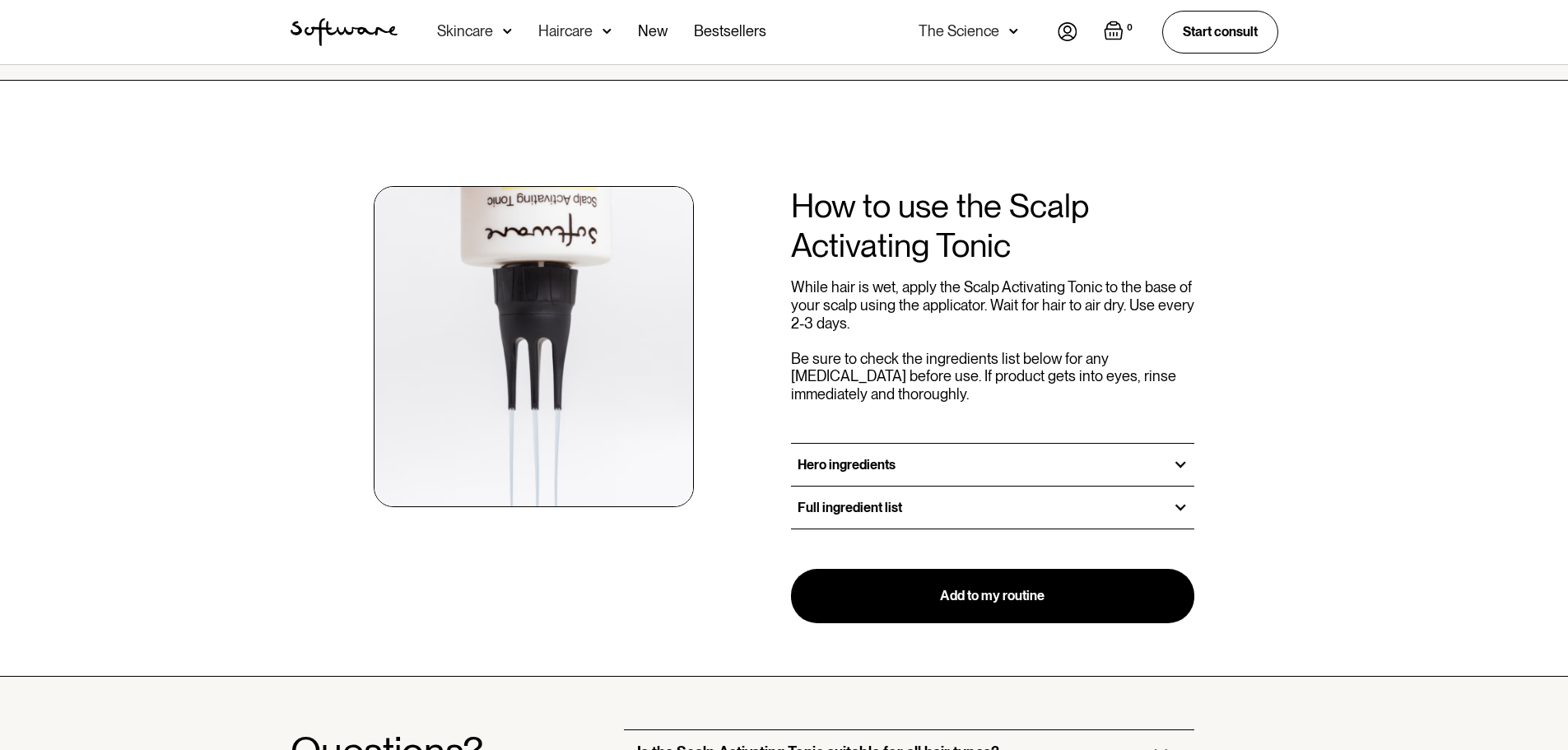
scroll to position [1728, 0]
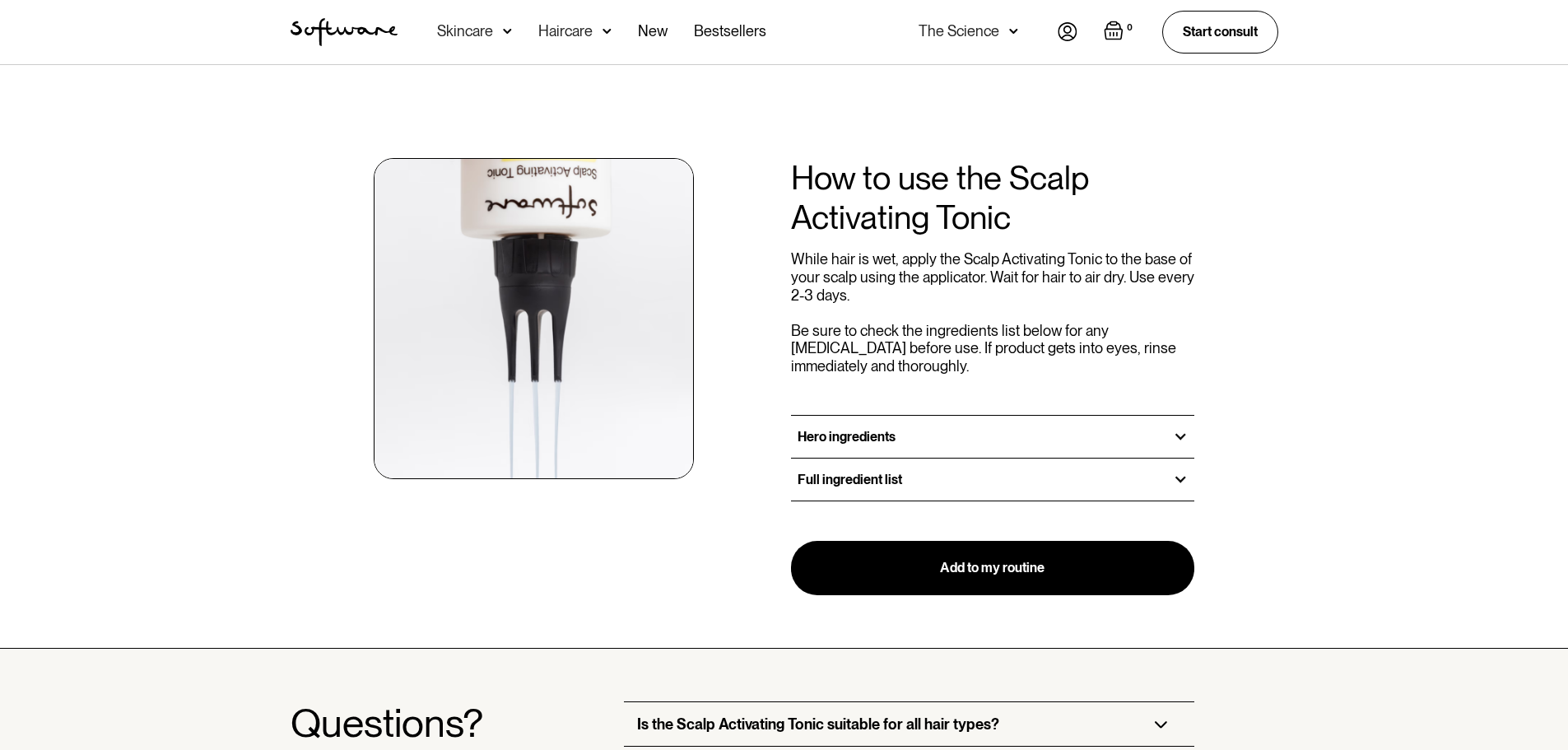
click at [995, 421] on div "Hero ingredients" at bounding box center [993, 437] width 405 height 42
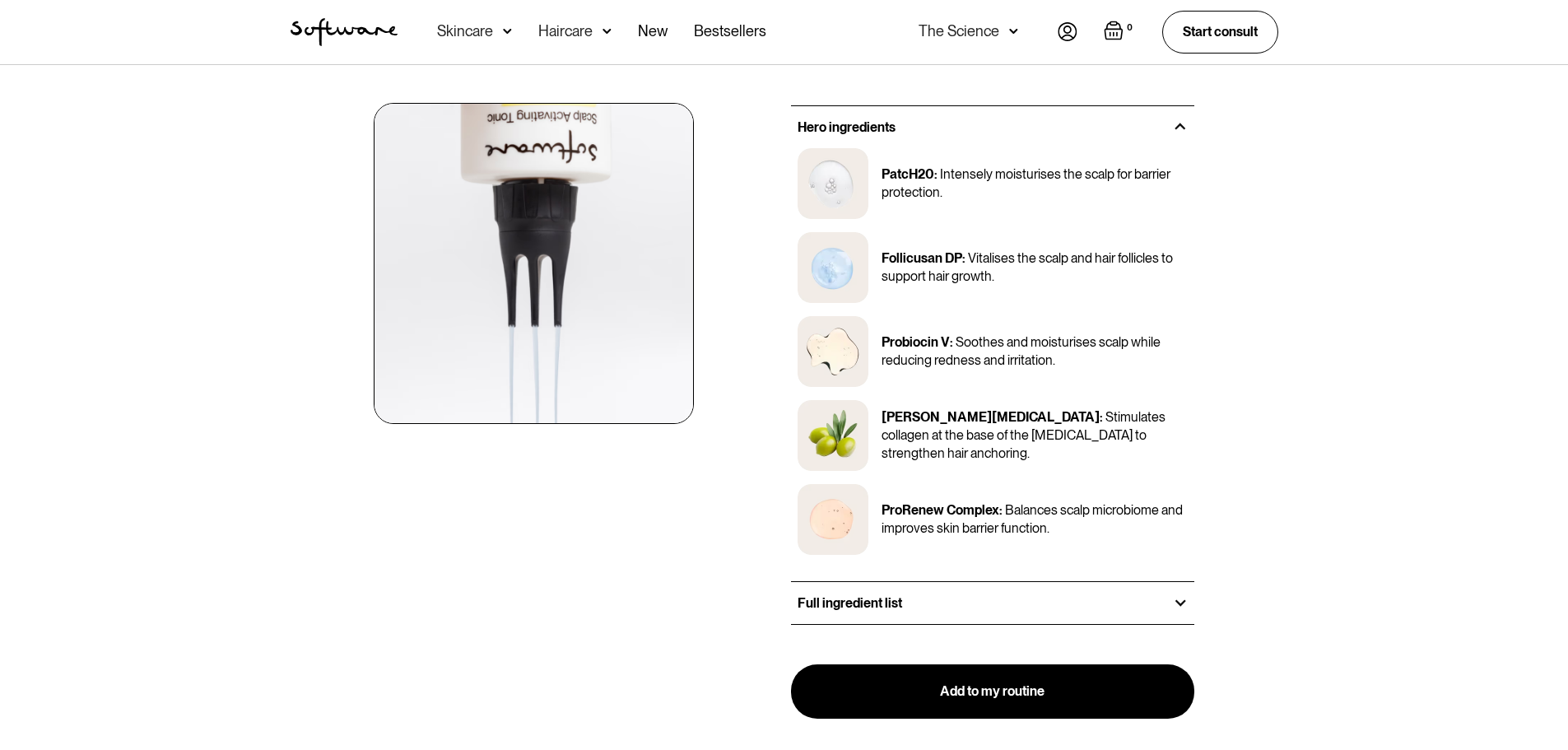
scroll to position [2140, 0]
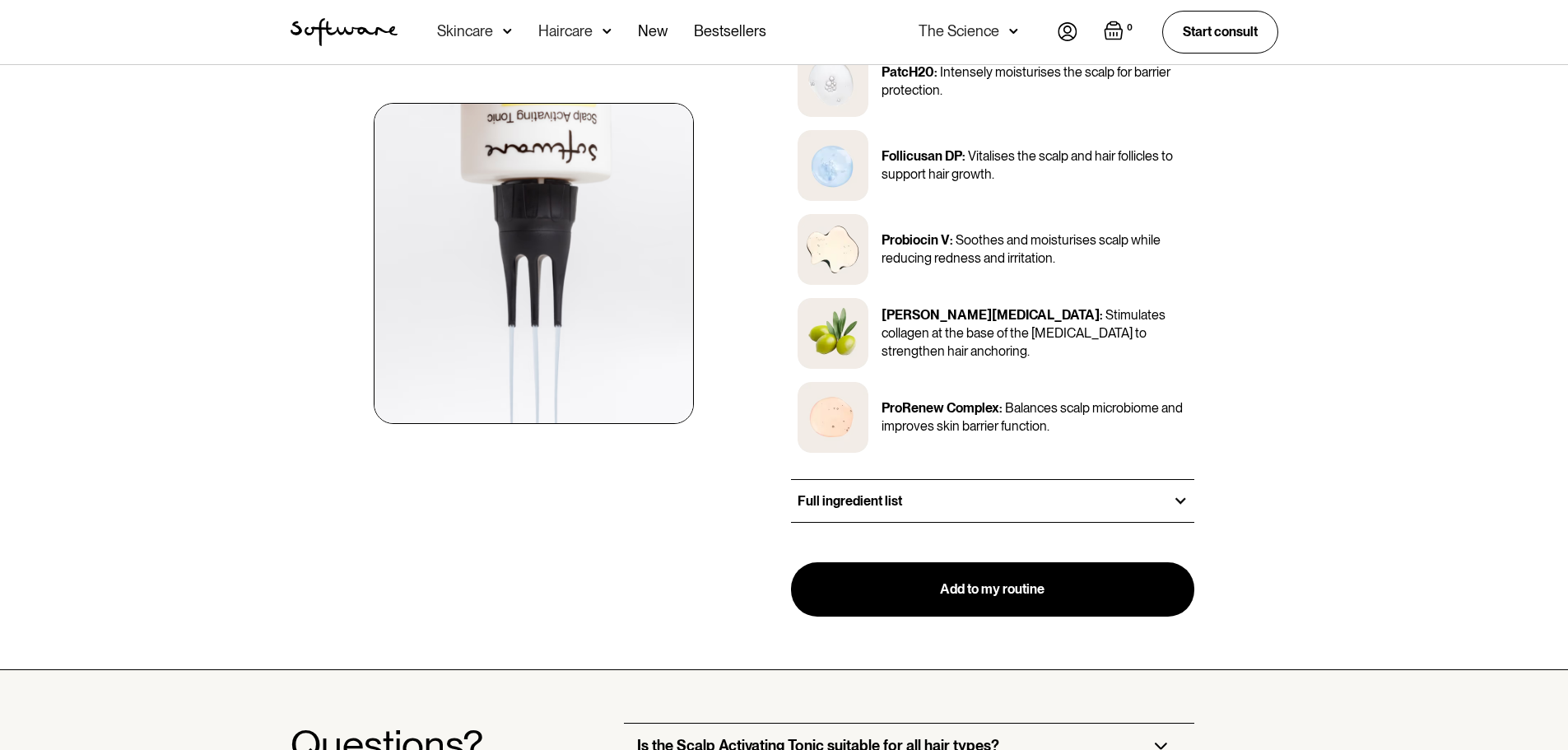
click at [1000, 480] on div "Full ingredient list" at bounding box center [993, 501] width 405 height 42
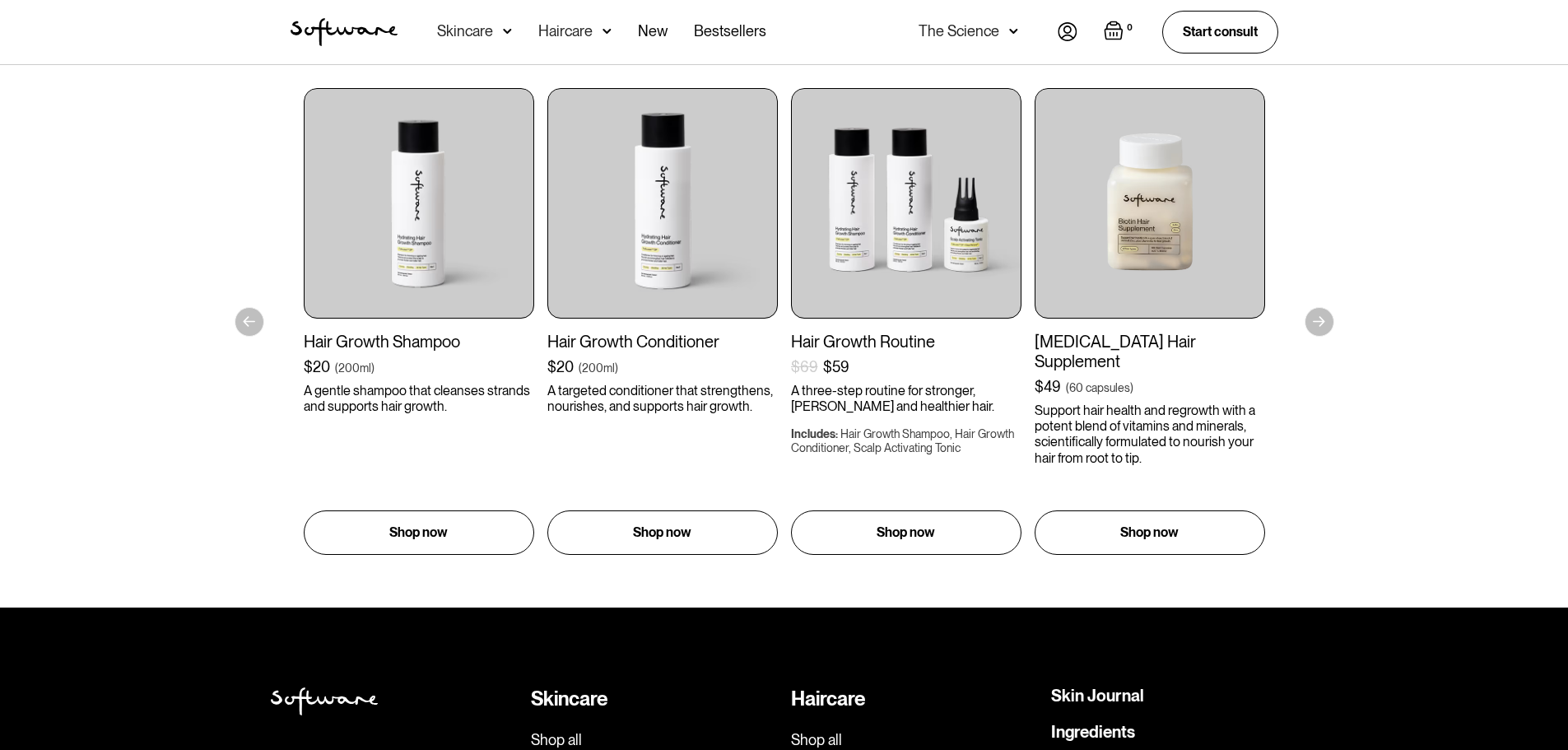
scroll to position [3976, 0]
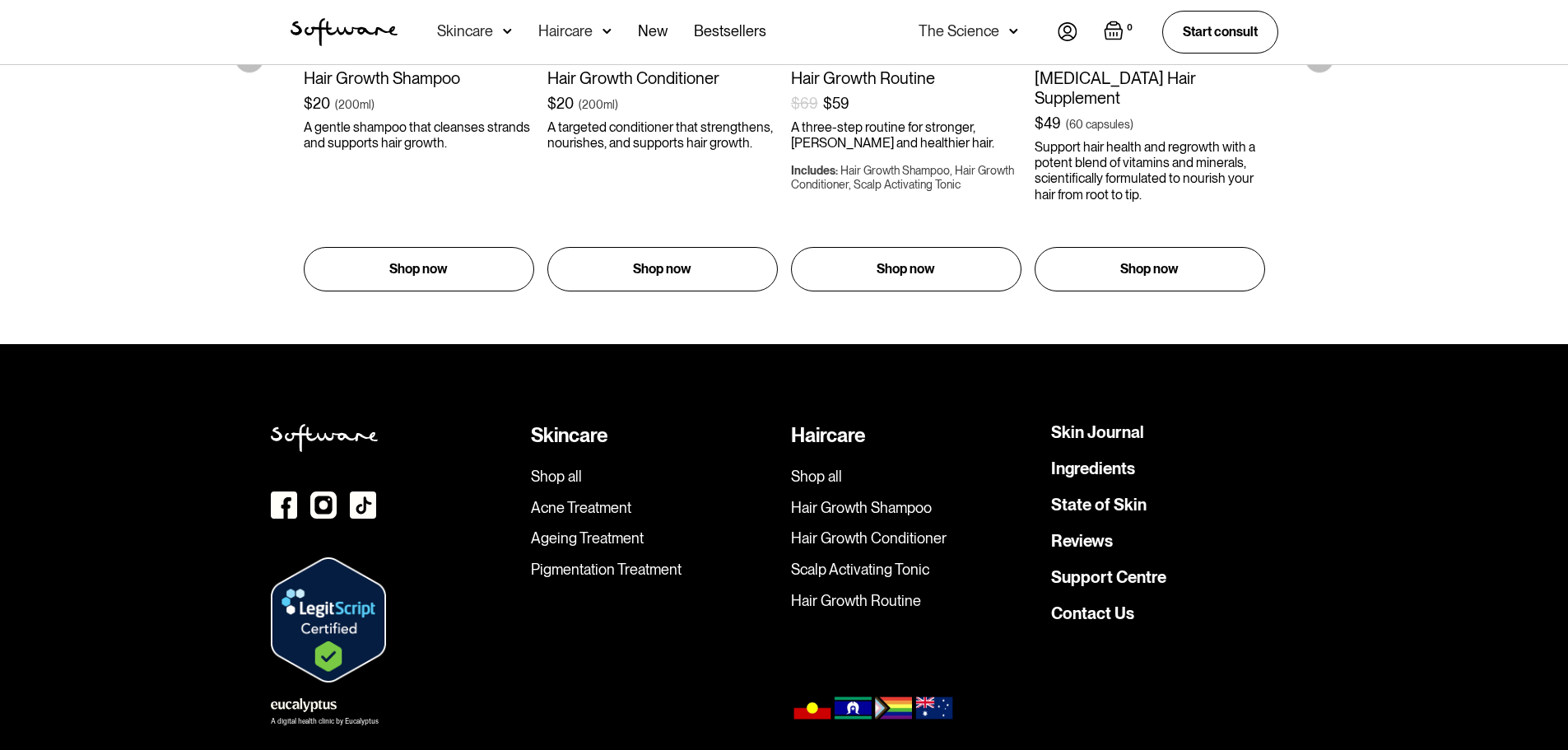
click at [548, 529] on link "Ageing Treatment" at bounding box center [654, 538] width 247 height 18
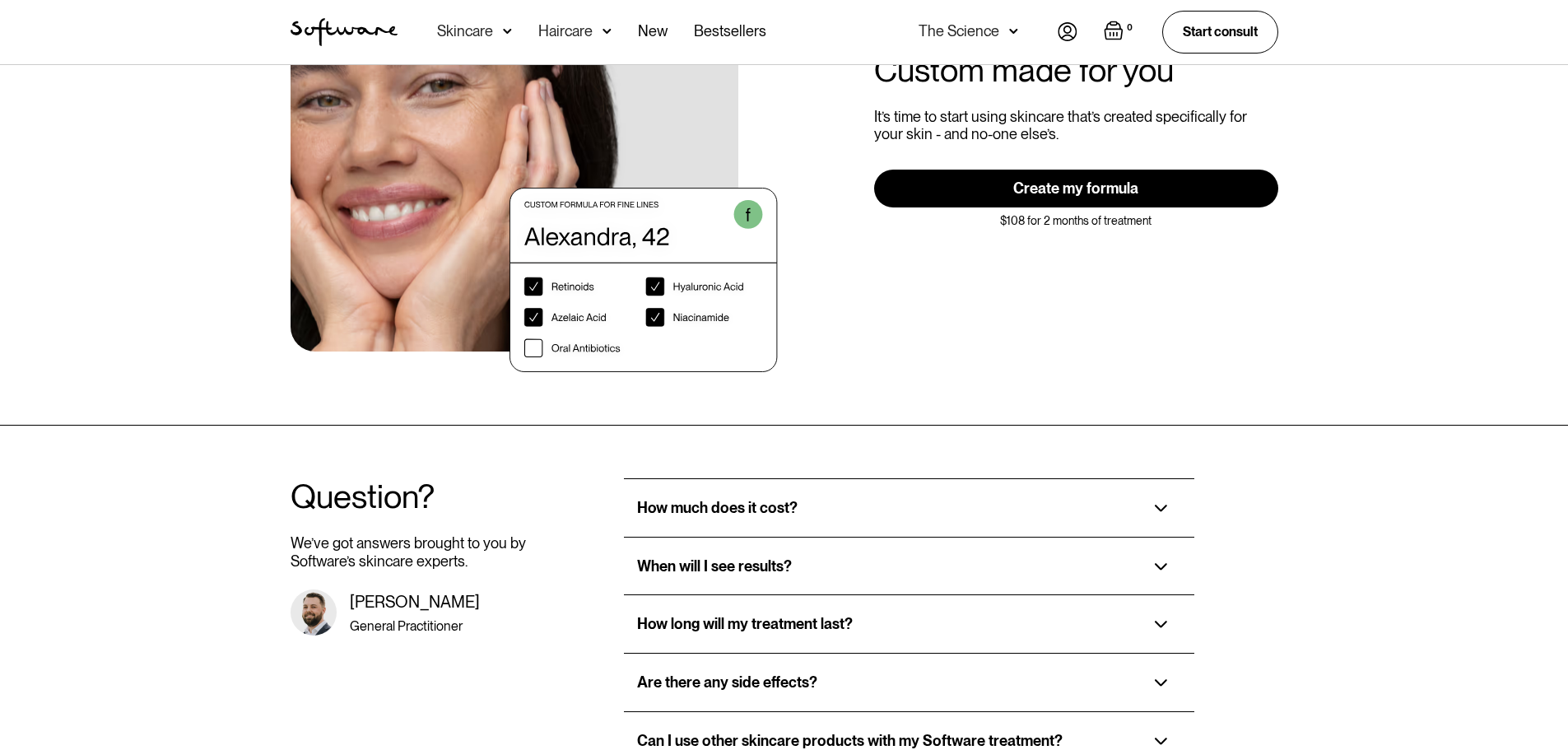
scroll to position [3374, 0]
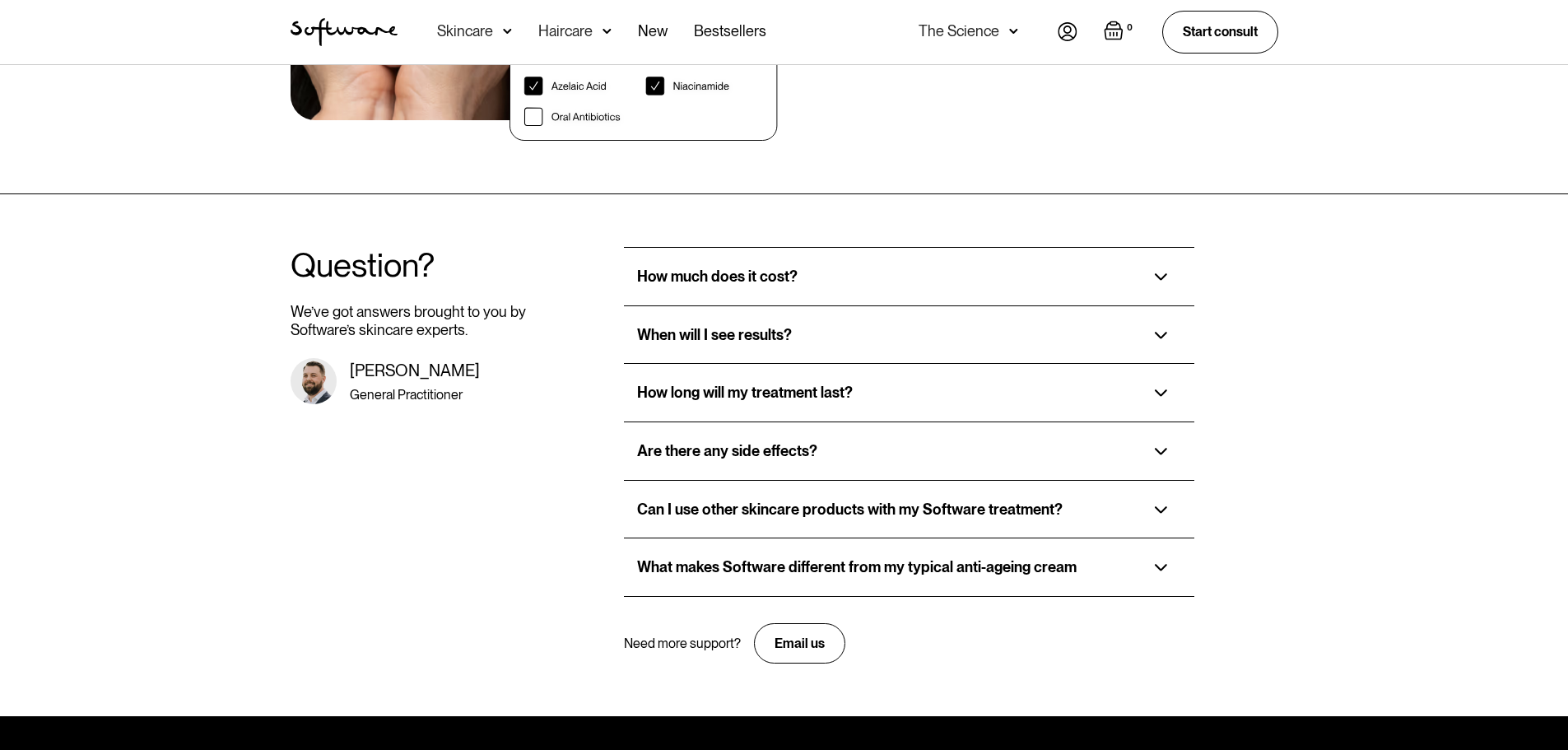
click at [972, 247] on div "How much does it cost?" at bounding box center [908, 276] width 570 height 58
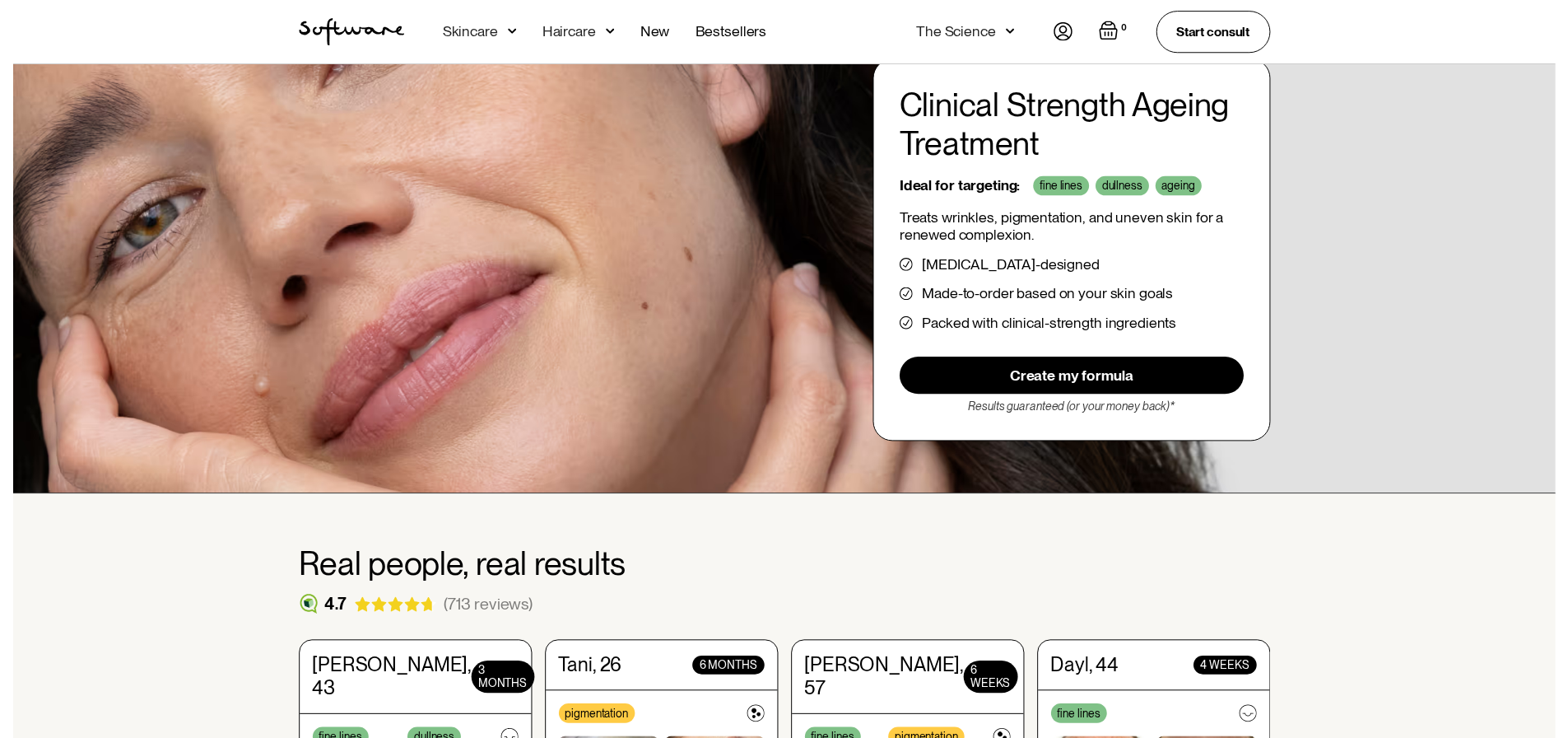
scroll to position [0, 0]
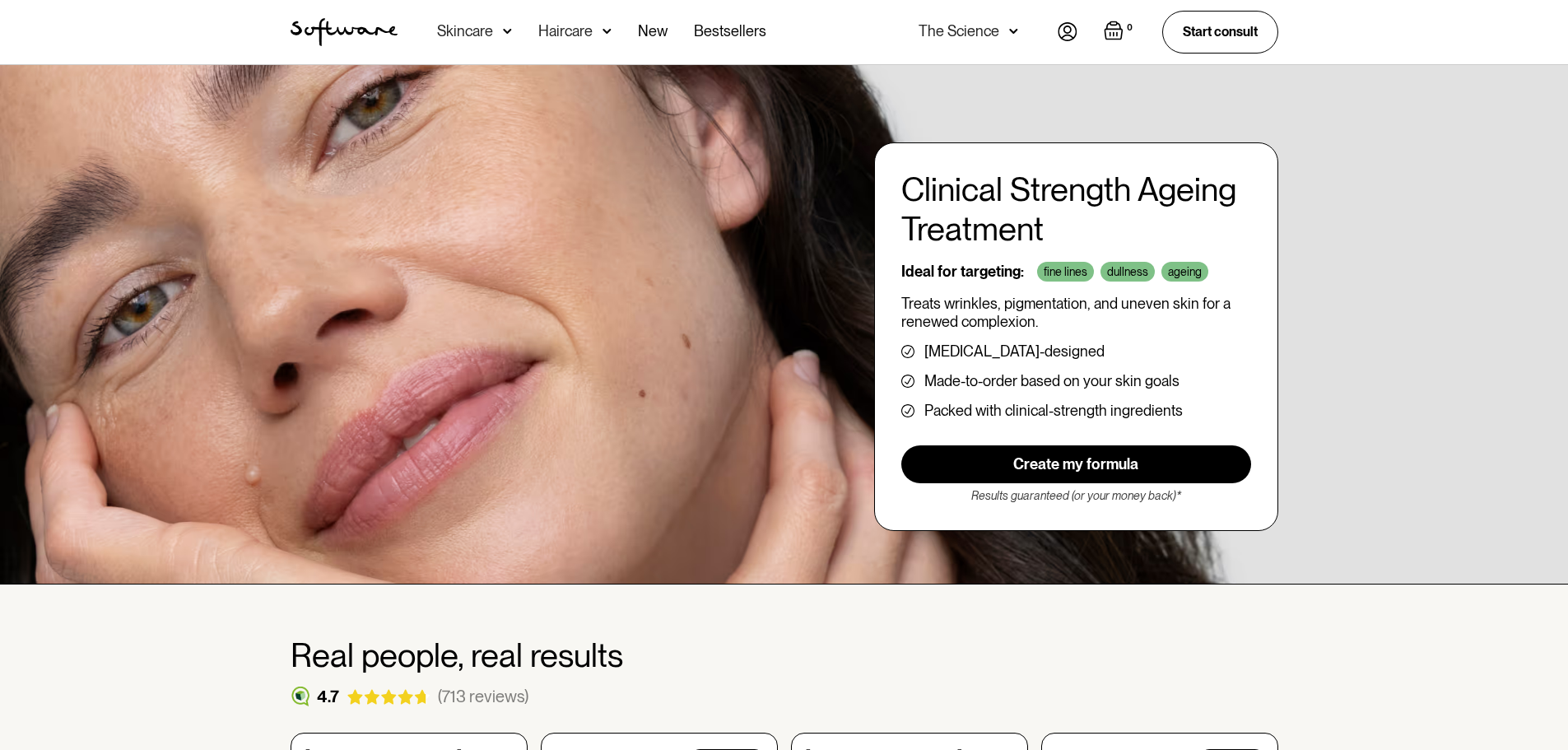
click at [503, 35] on img at bounding box center [507, 30] width 10 height 16
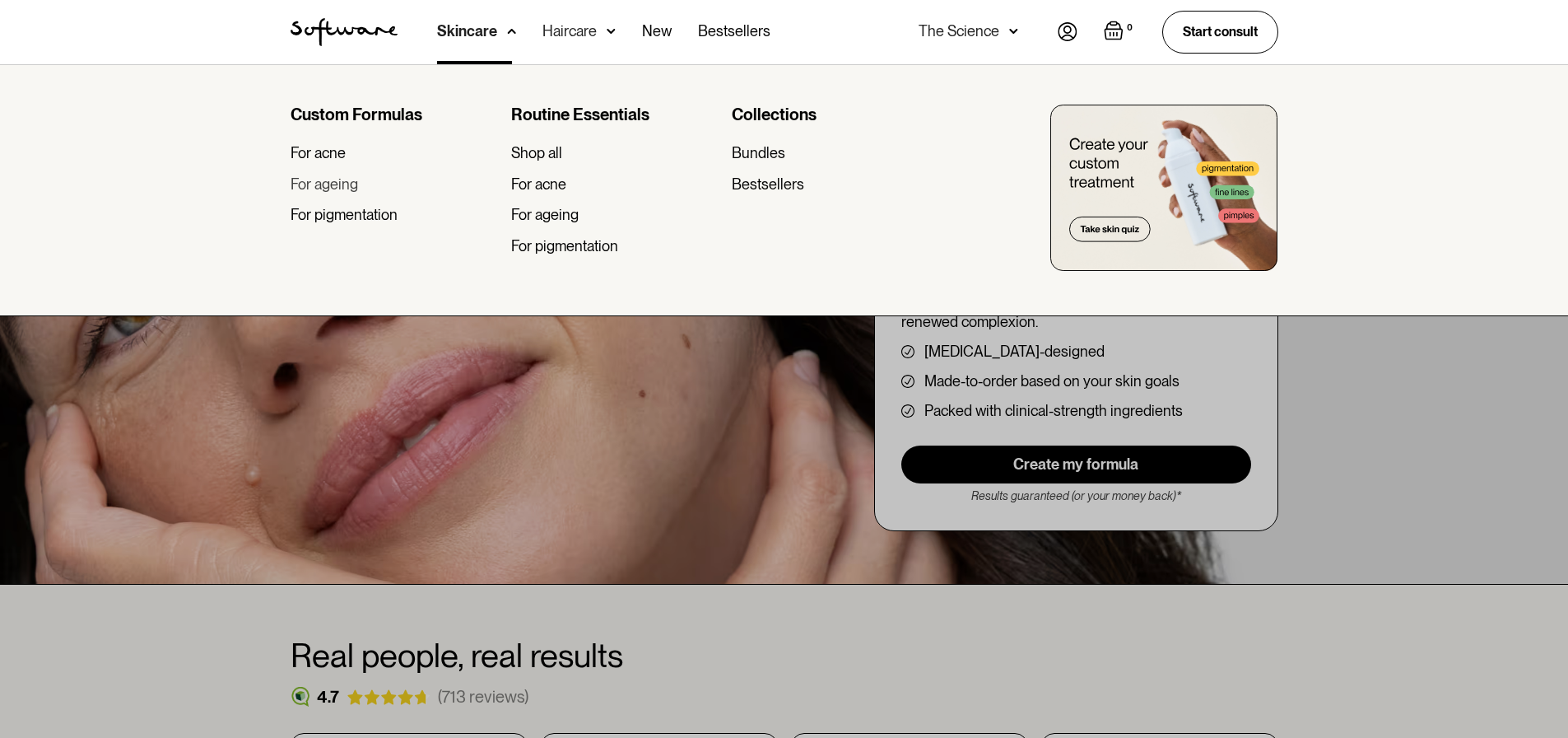
click at [356, 184] on div "For ageing" at bounding box center [324, 184] width 68 height 18
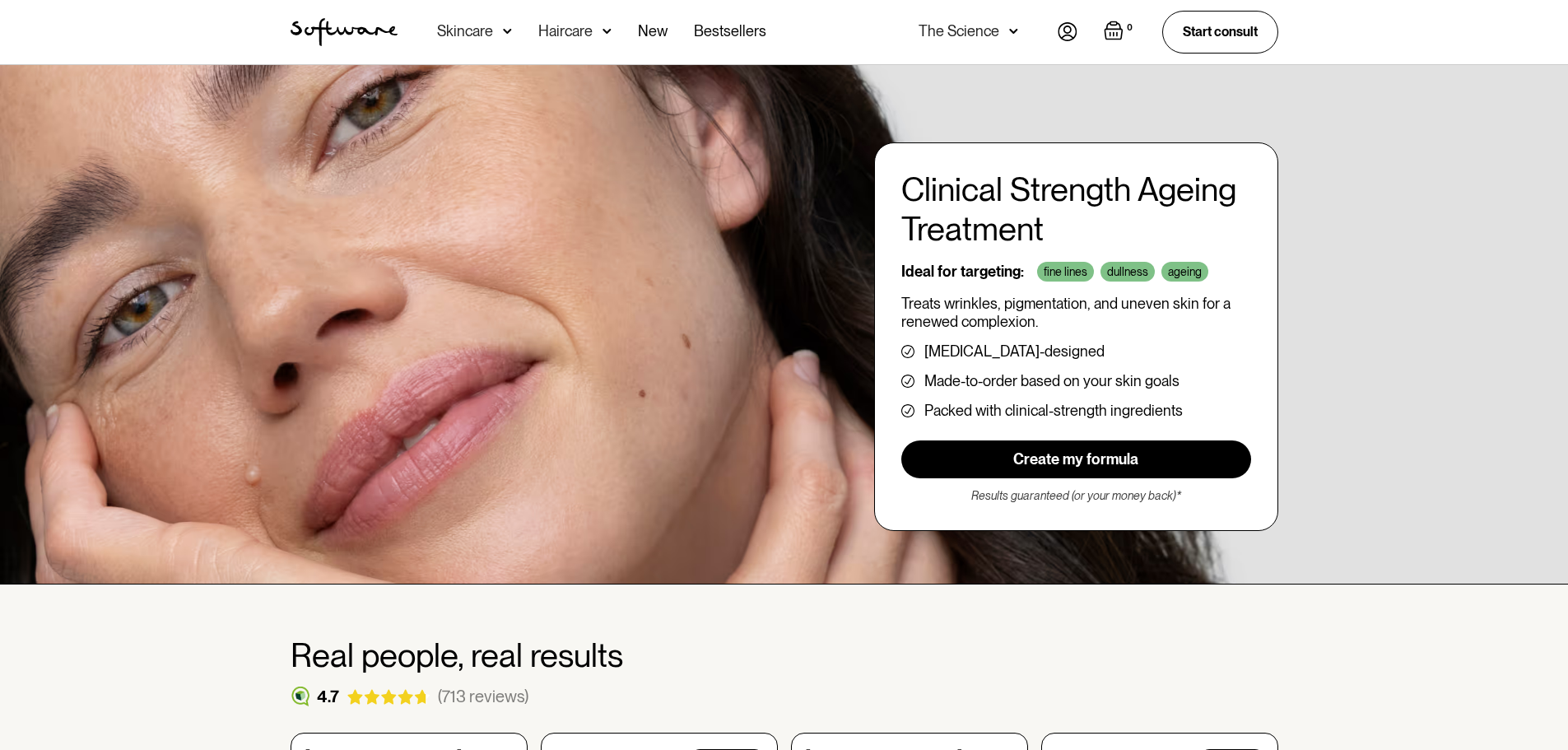
click at [1065, 471] on link "Create my formula" at bounding box center [1076, 460] width 349 height 38
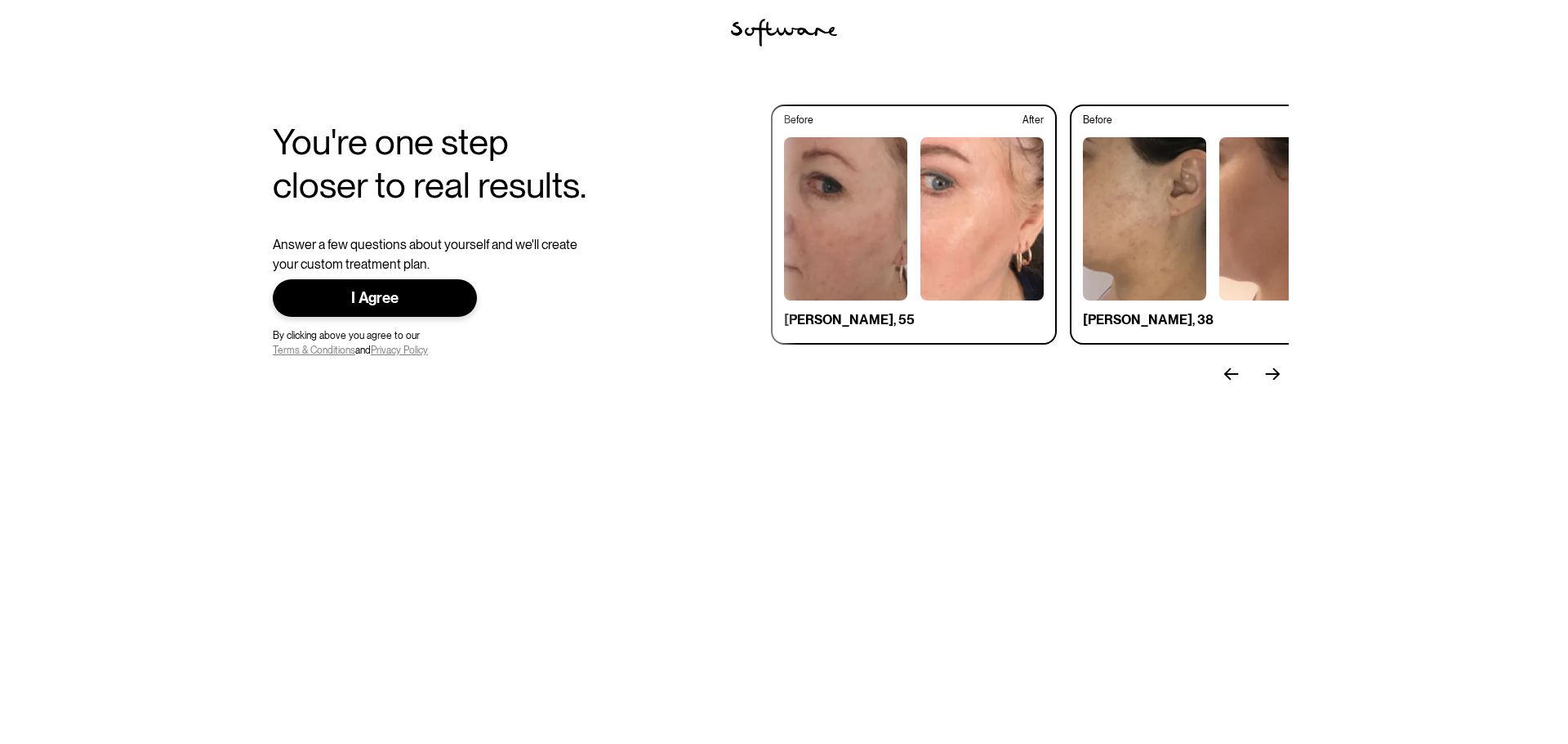
click at [402, 286] on link "I Agree" at bounding box center [375, 298] width 204 height 39
